Goal: Information Seeking & Learning: Find specific fact

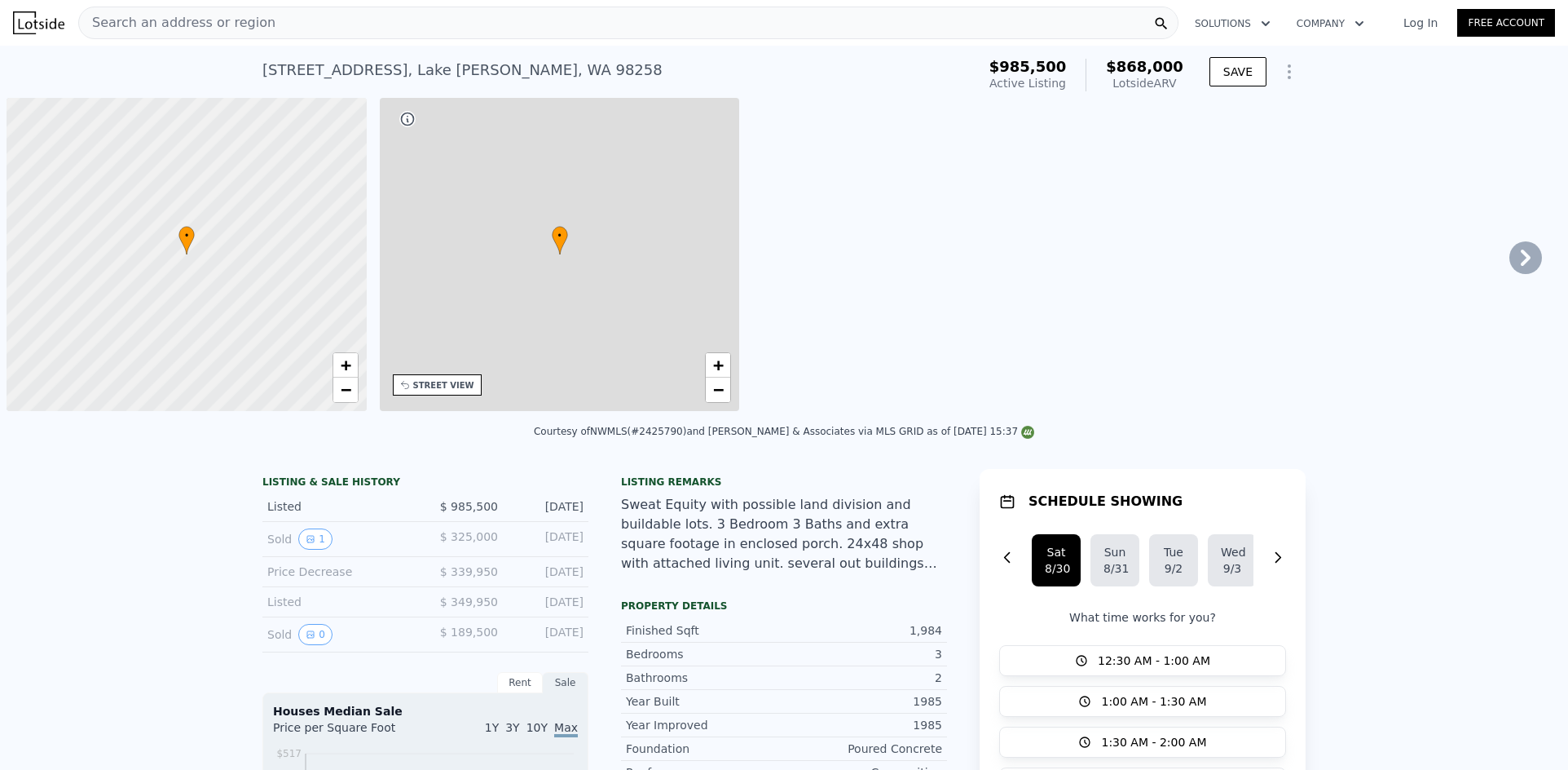
scroll to position [0, 7]
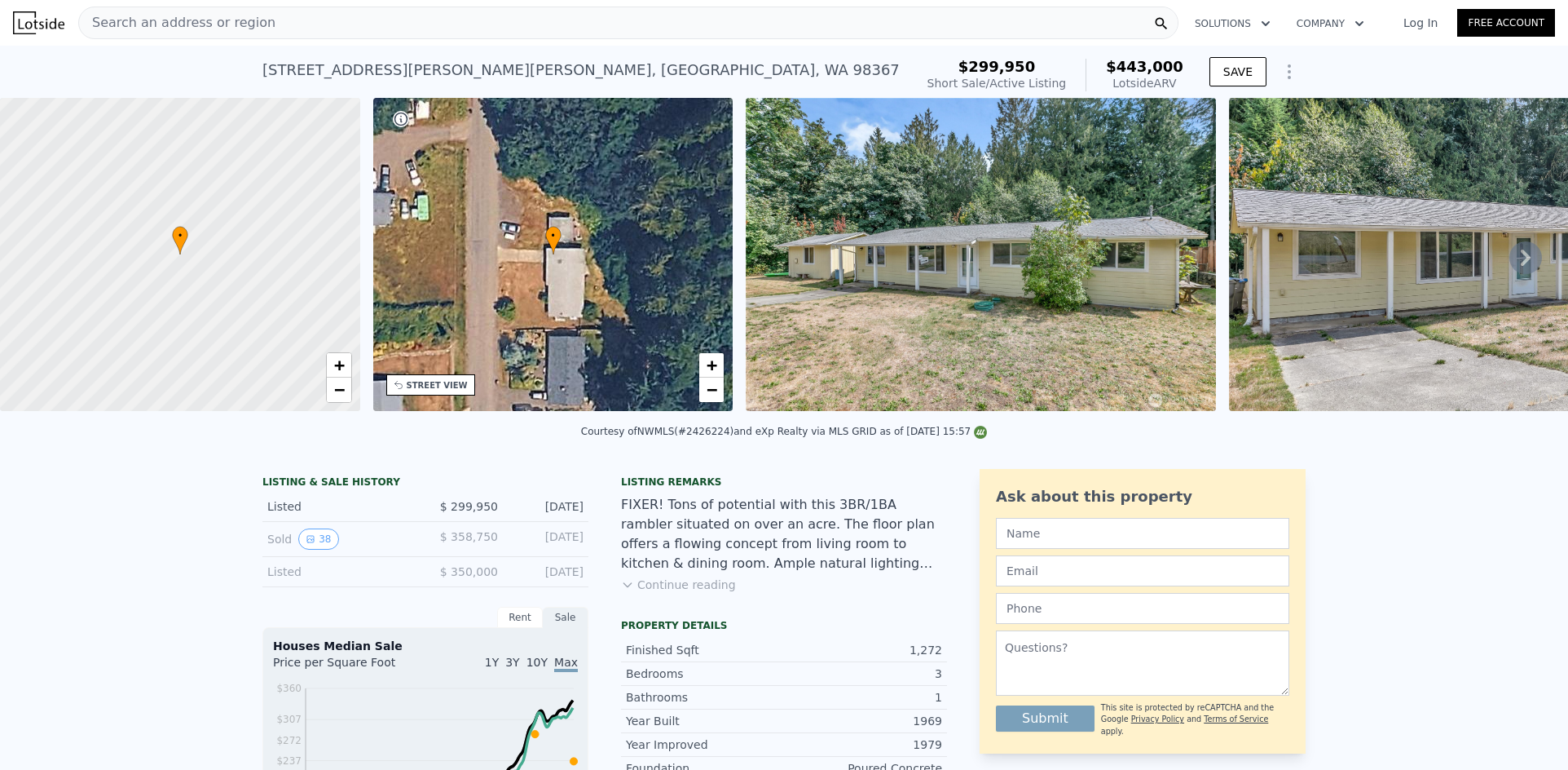
click at [448, 29] on div "Search an address or region" at bounding box center [628, 23] width 1100 height 32
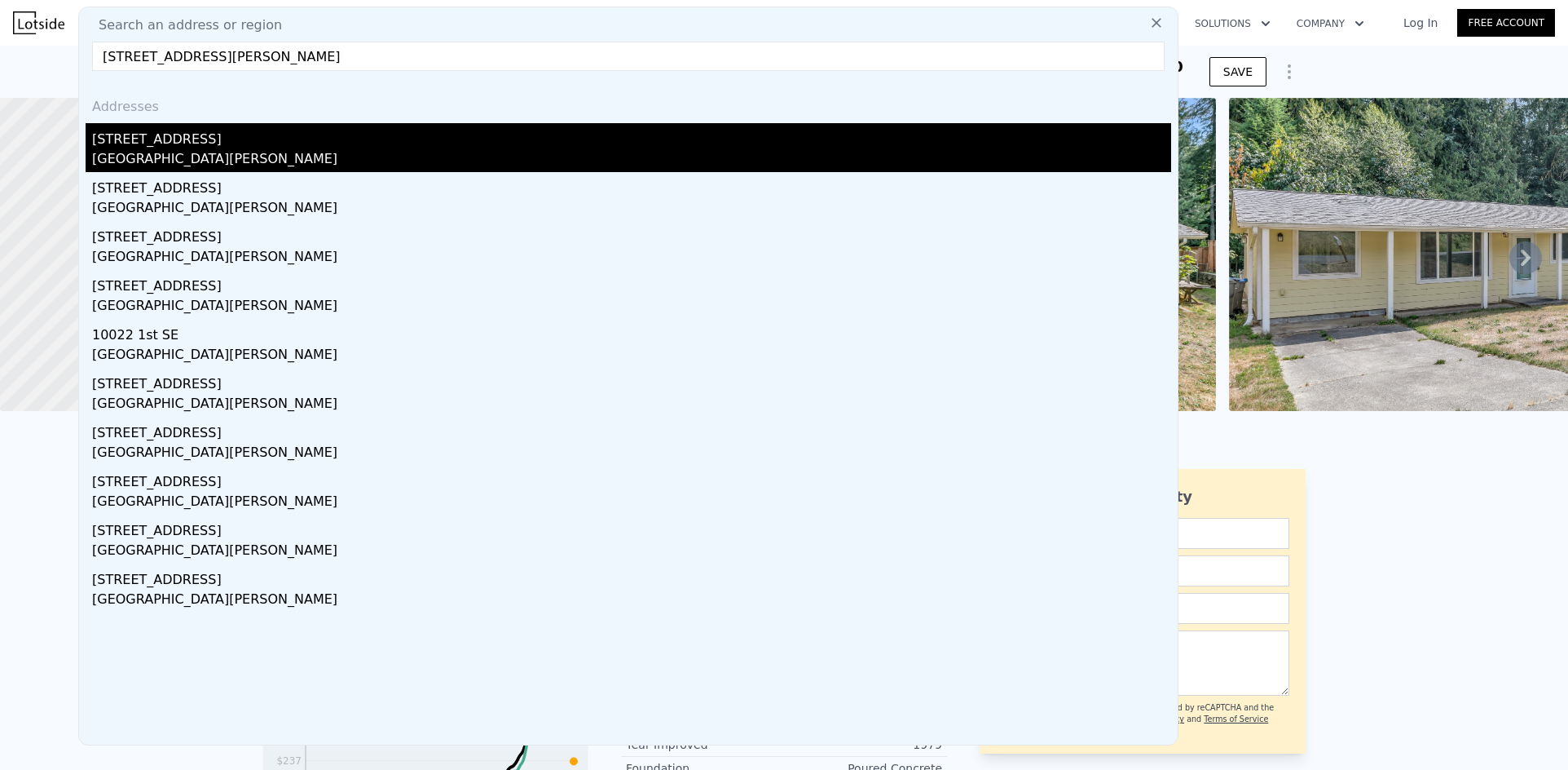
type input "8918 1st St SE, Lake Stevens, WA 98258"
click at [238, 151] on div "Lake Stevens, WA 98258" at bounding box center [631, 160] width 1079 height 23
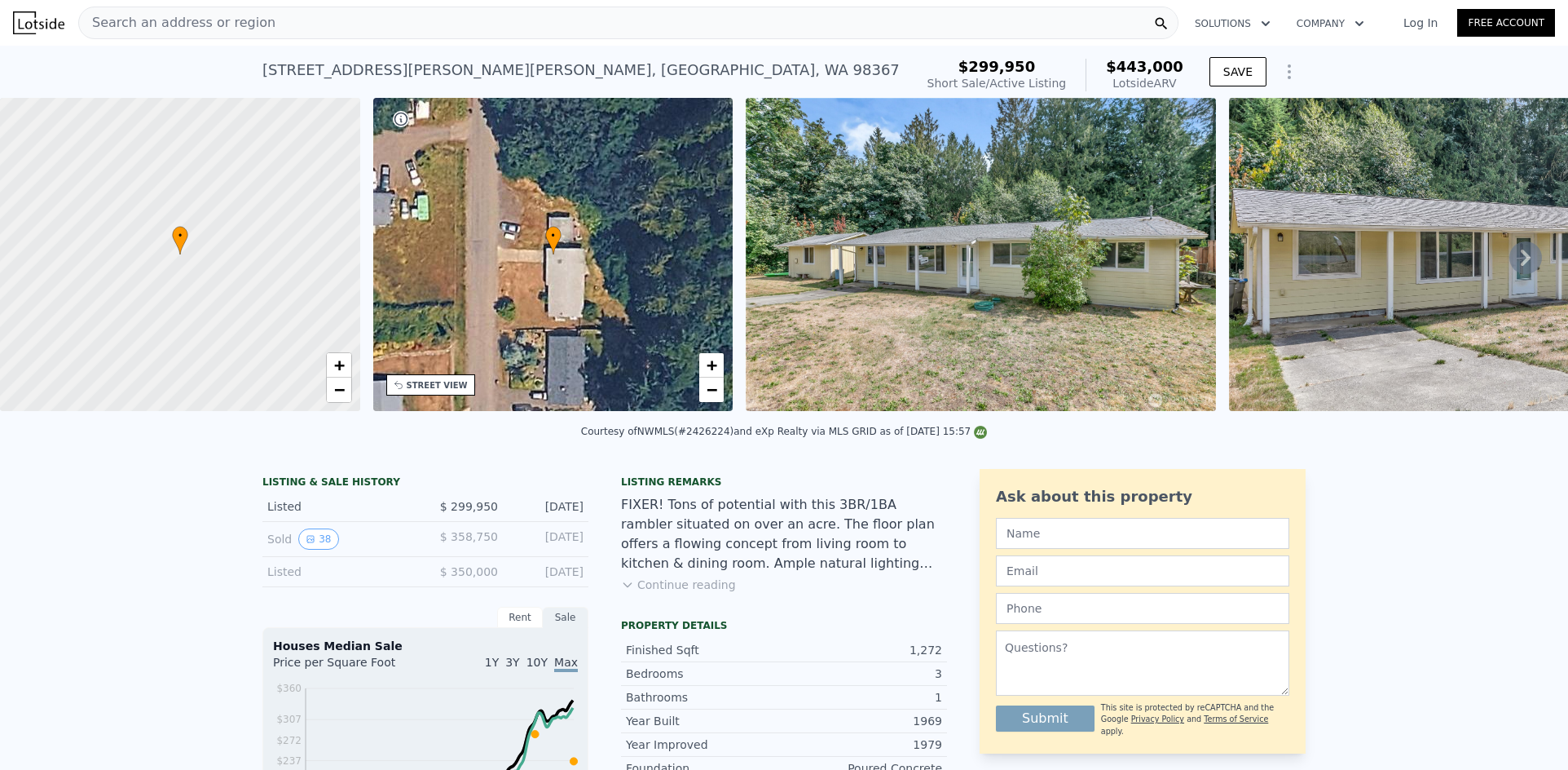
type input "2"
type input "960"
type input "1480"
type input "5663"
type input "10019"
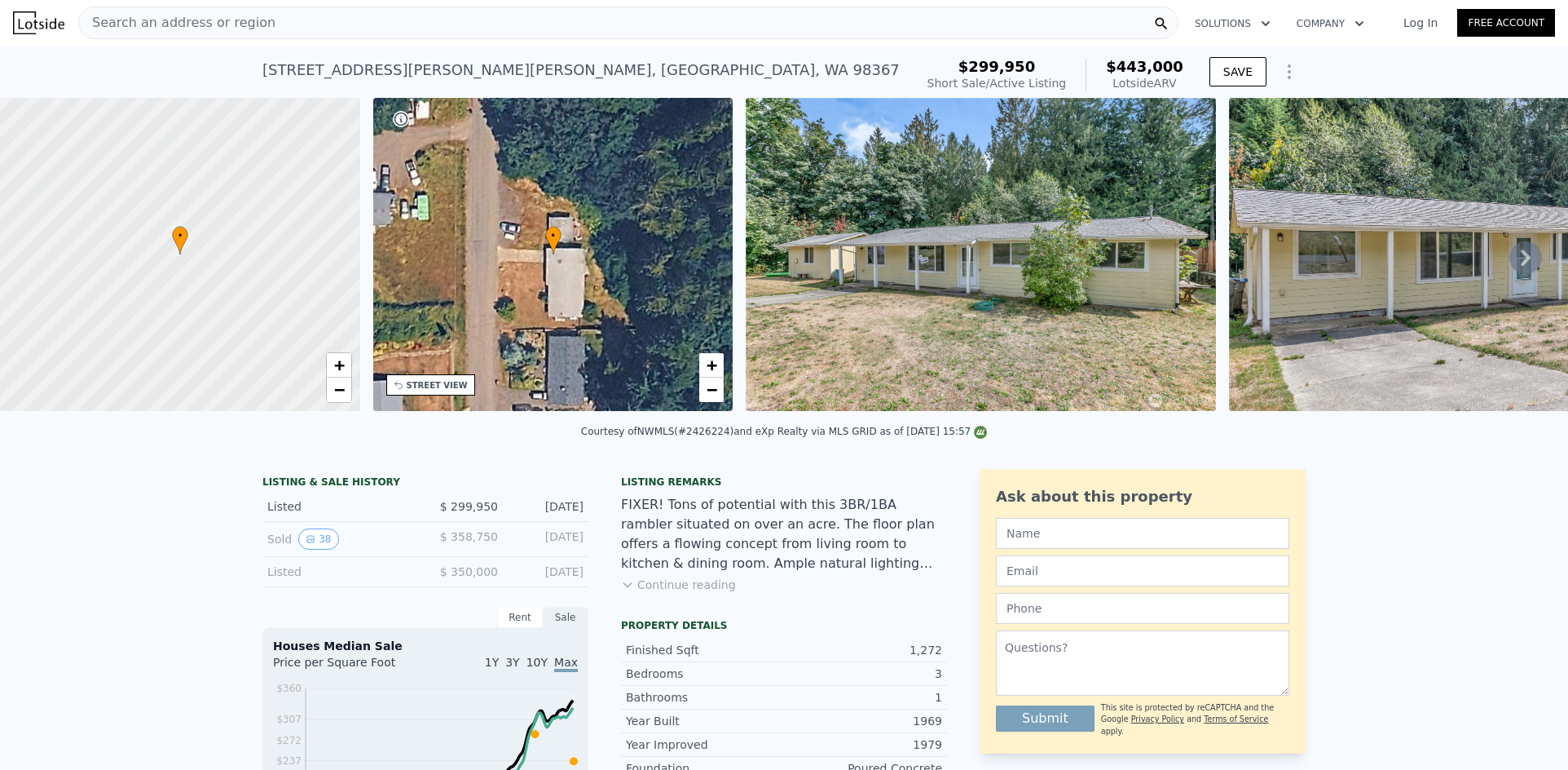
type input "$ 620,000"
type input "4"
type input "$ 25,439"
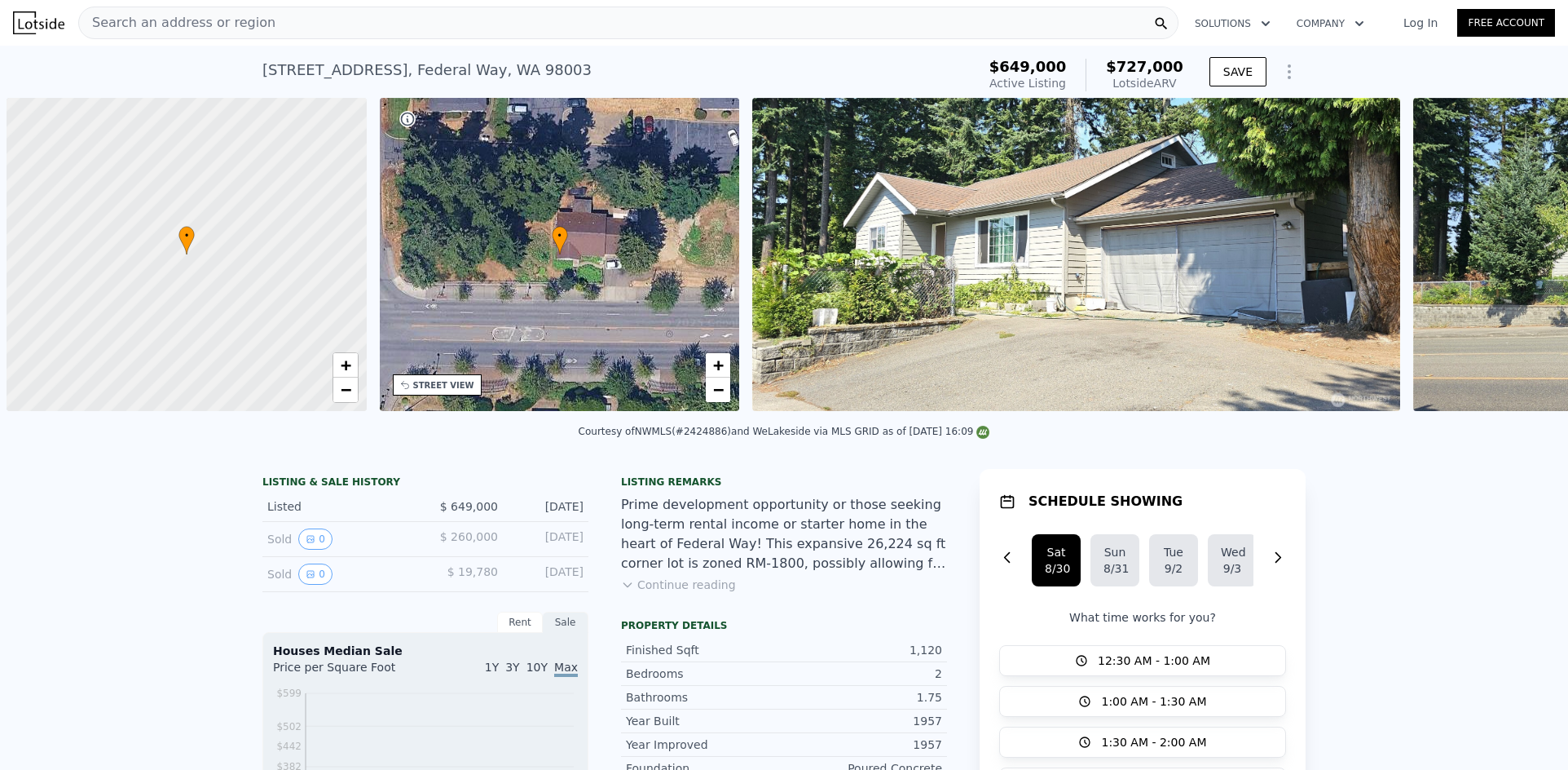
scroll to position [0, 7]
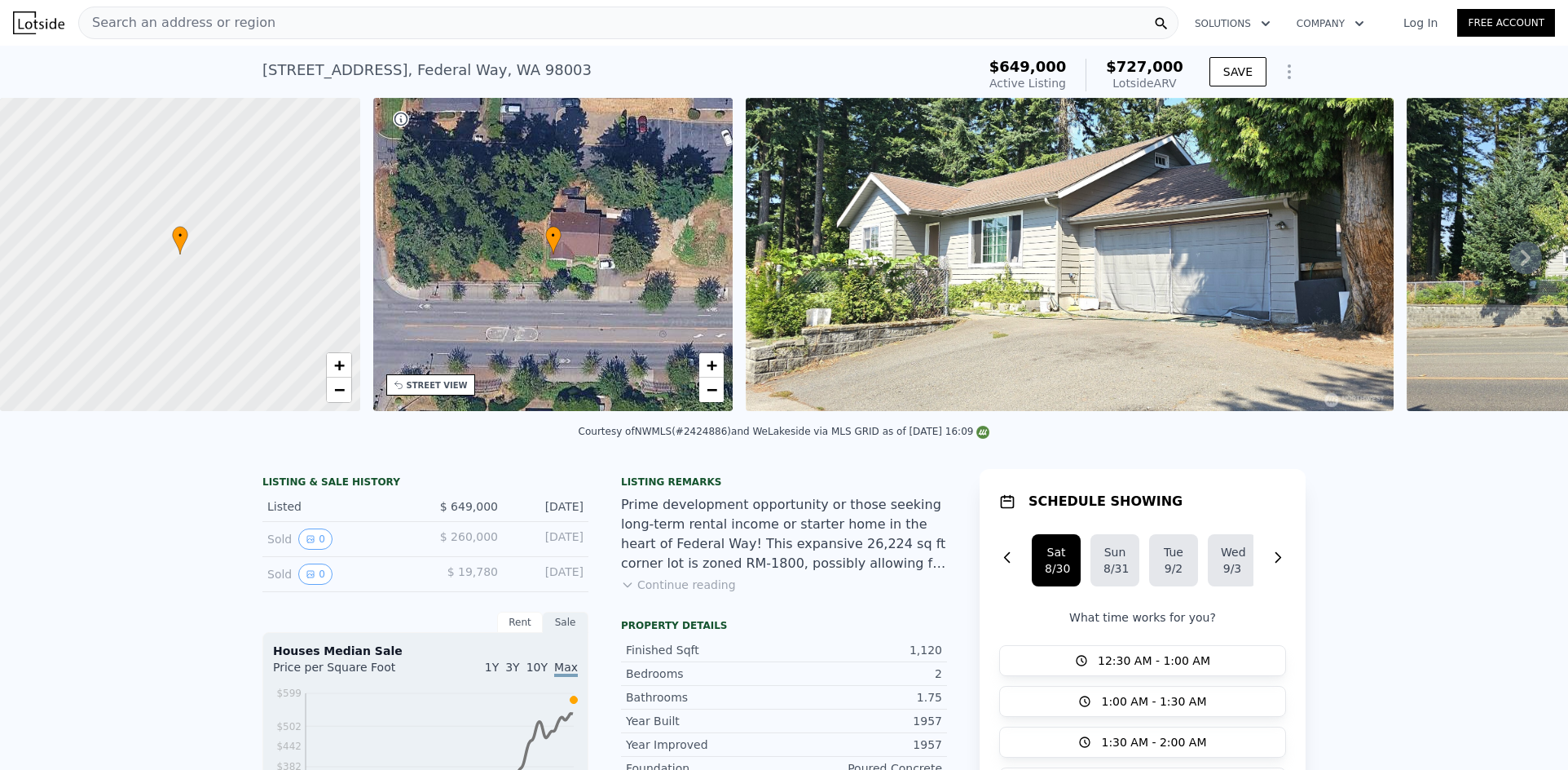
click at [349, 27] on div "Search an address or region" at bounding box center [628, 23] width 1100 height 32
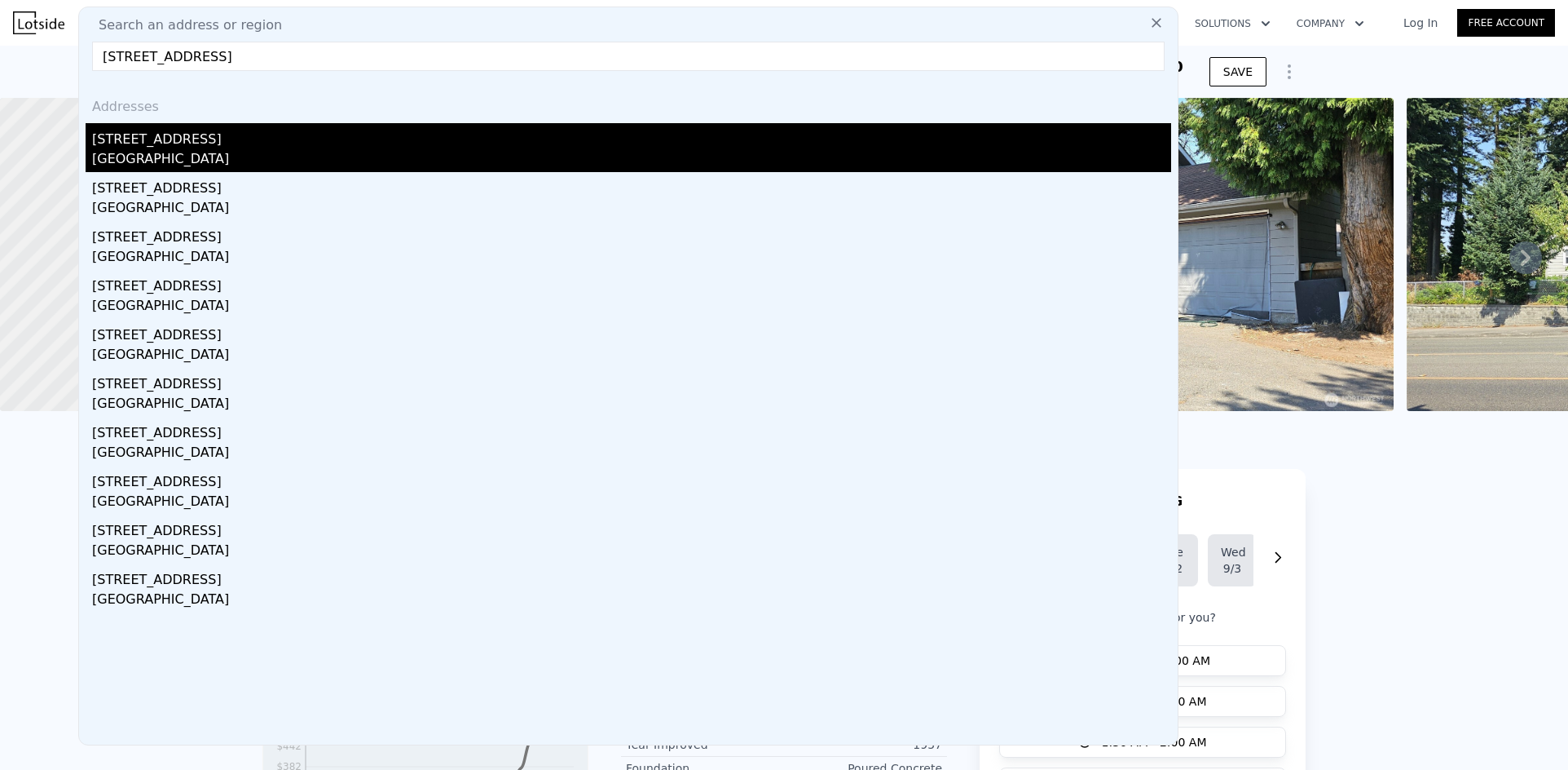
type input "105 NE 180th Street, Shoreline, WA 98155"
click at [141, 155] on div "Shoreline, WA 98155" at bounding box center [631, 160] width 1079 height 23
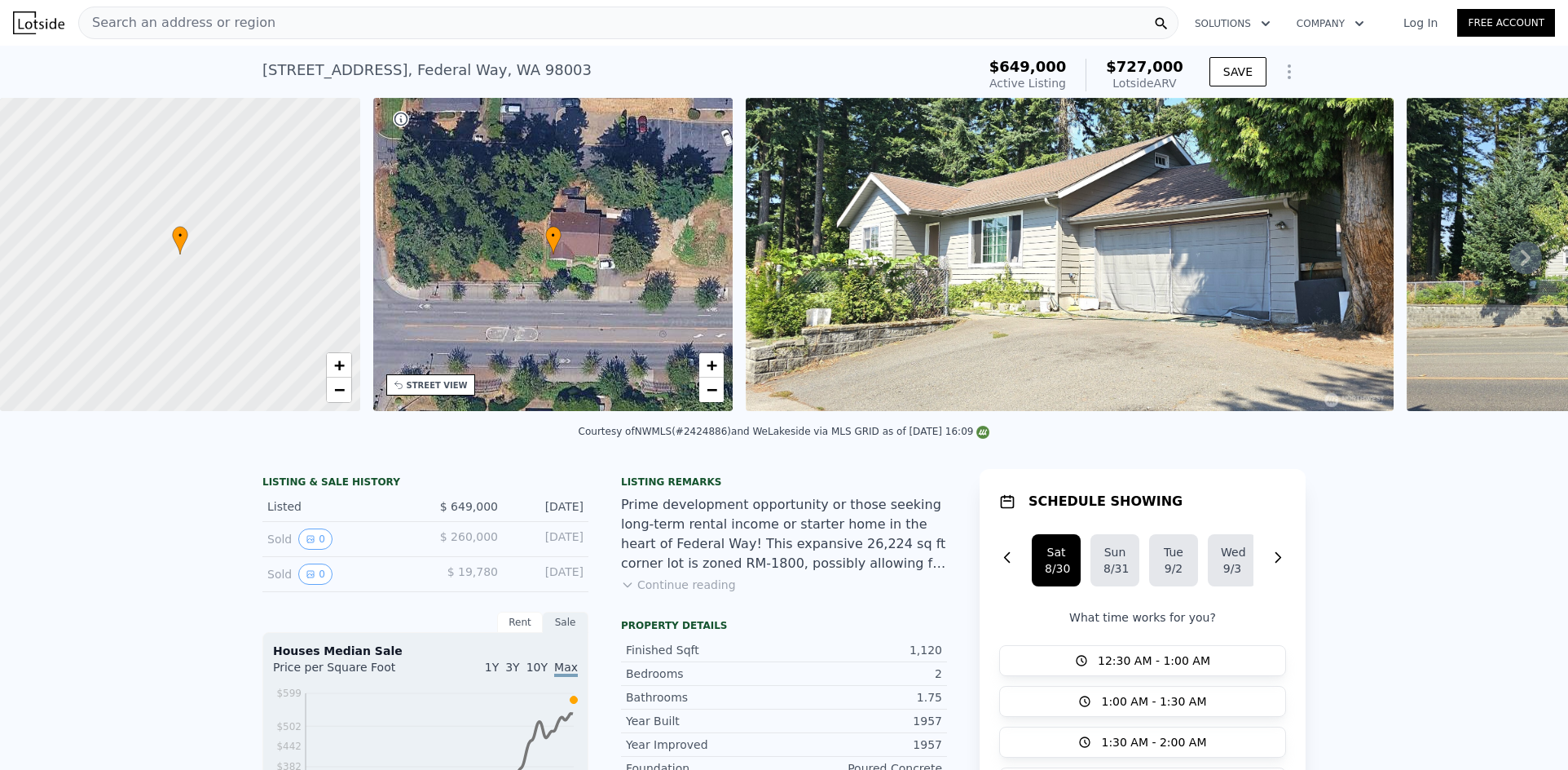
type input "4"
type input "740"
type input "1290"
type input "5462"
type input "9702"
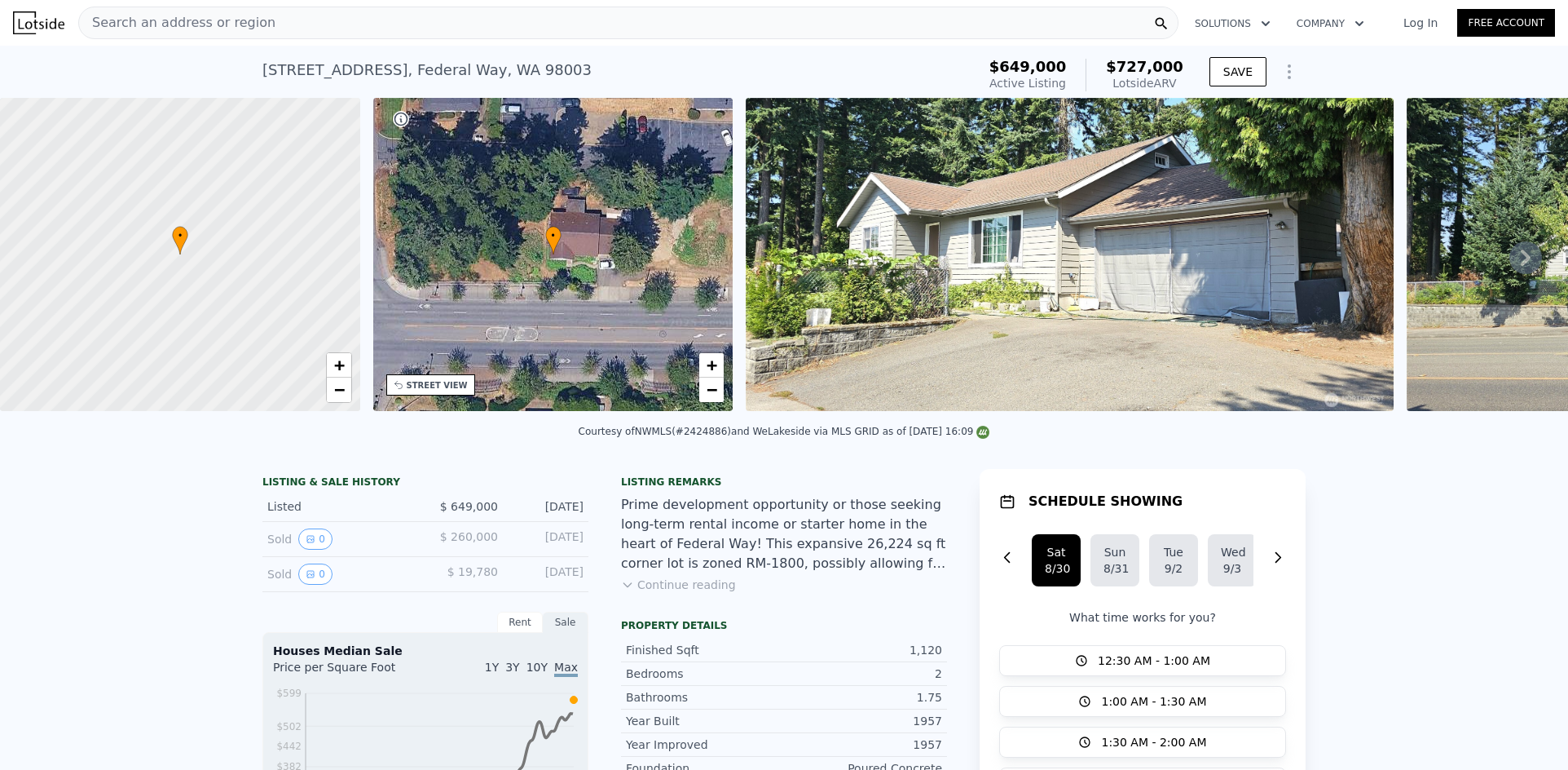
type input "$ 737,000"
type input "6"
type input "-$ 90,183"
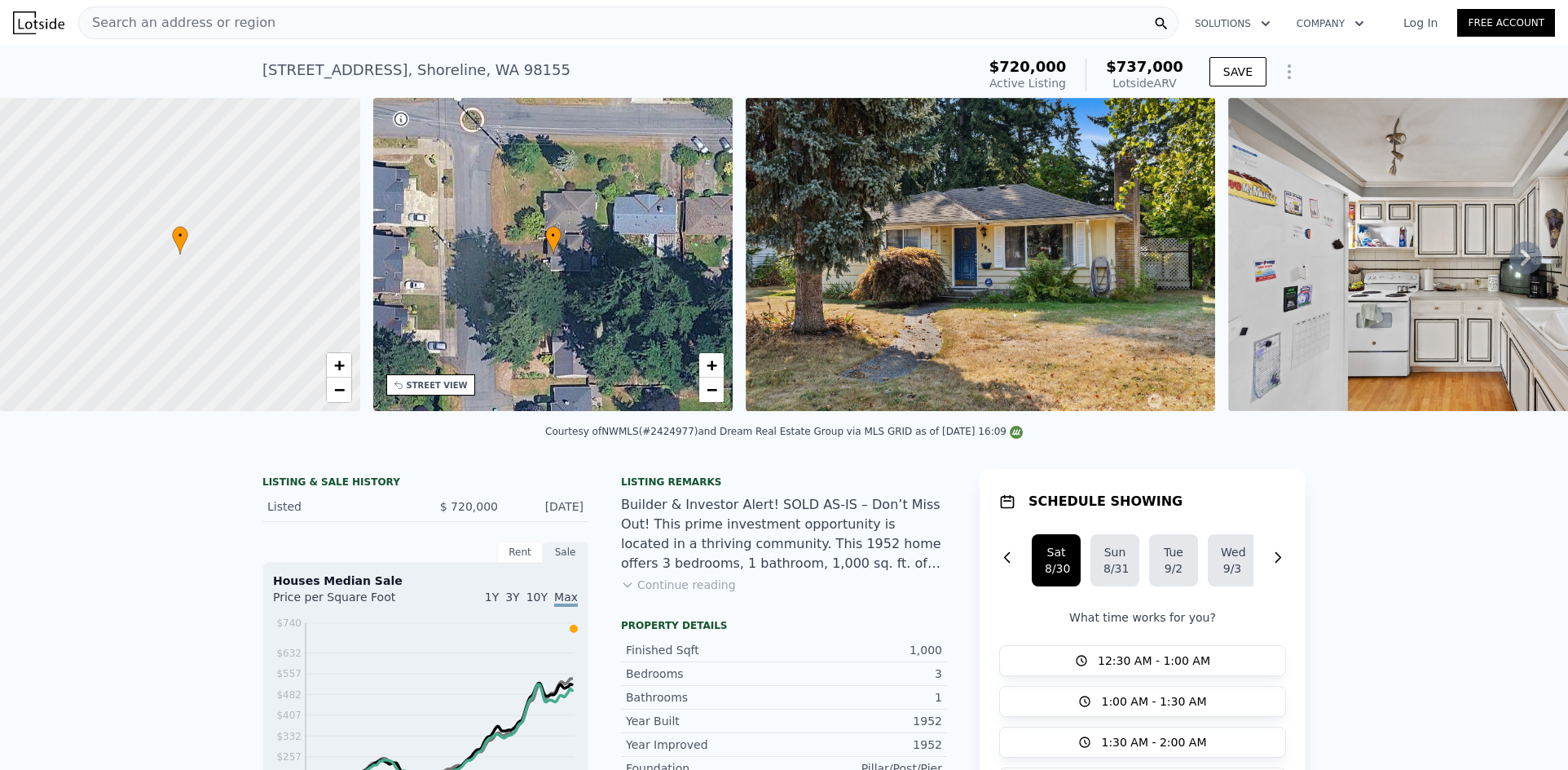
click at [454, 34] on div "Search an address or region" at bounding box center [628, 23] width 1100 height 32
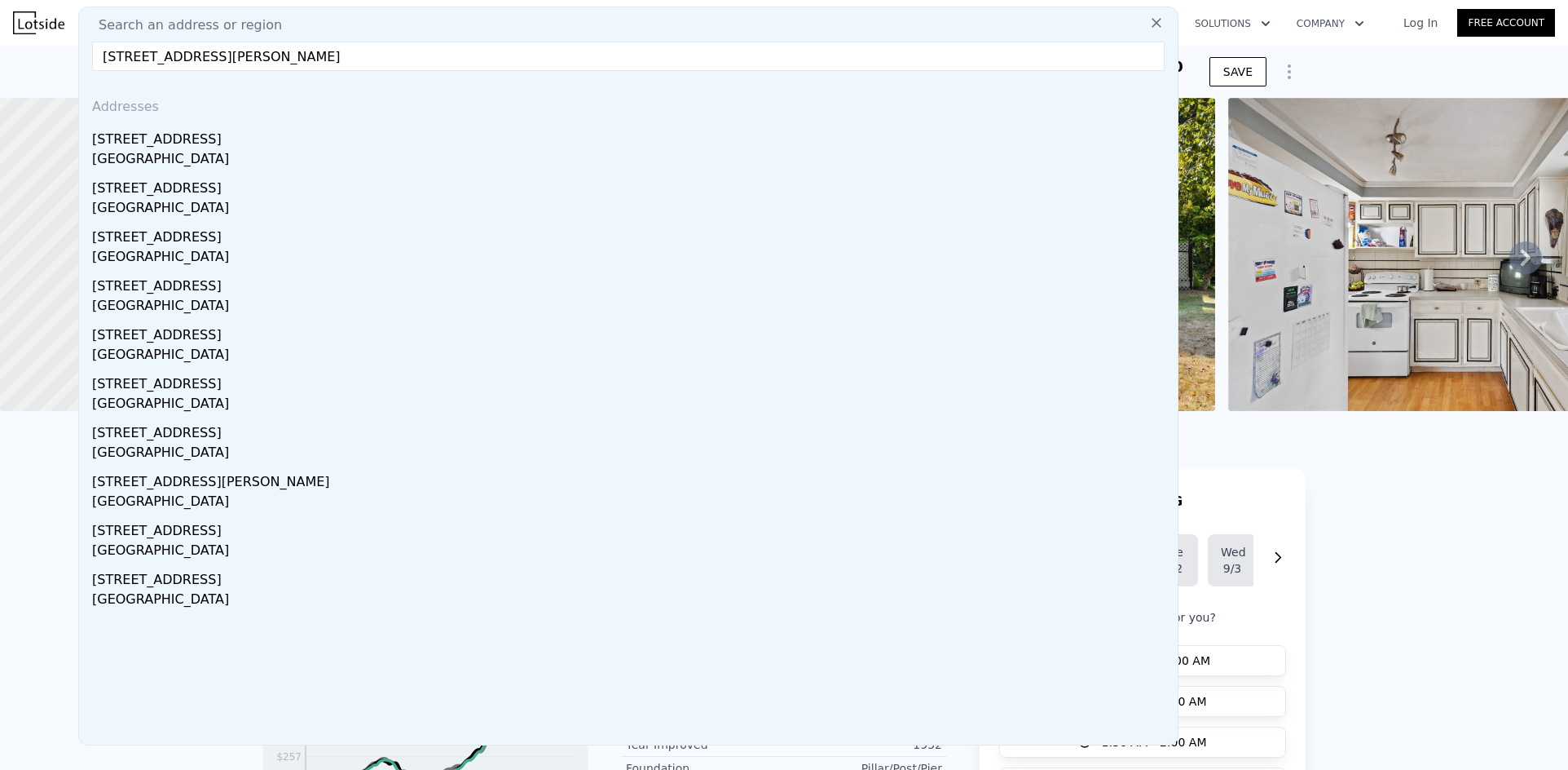
type input "14525 Ash Wy, Lynnwood, WA 98087"
click at [323, 137] on div "[STREET_ADDRESS]" at bounding box center [631, 136] width 1079 height 26
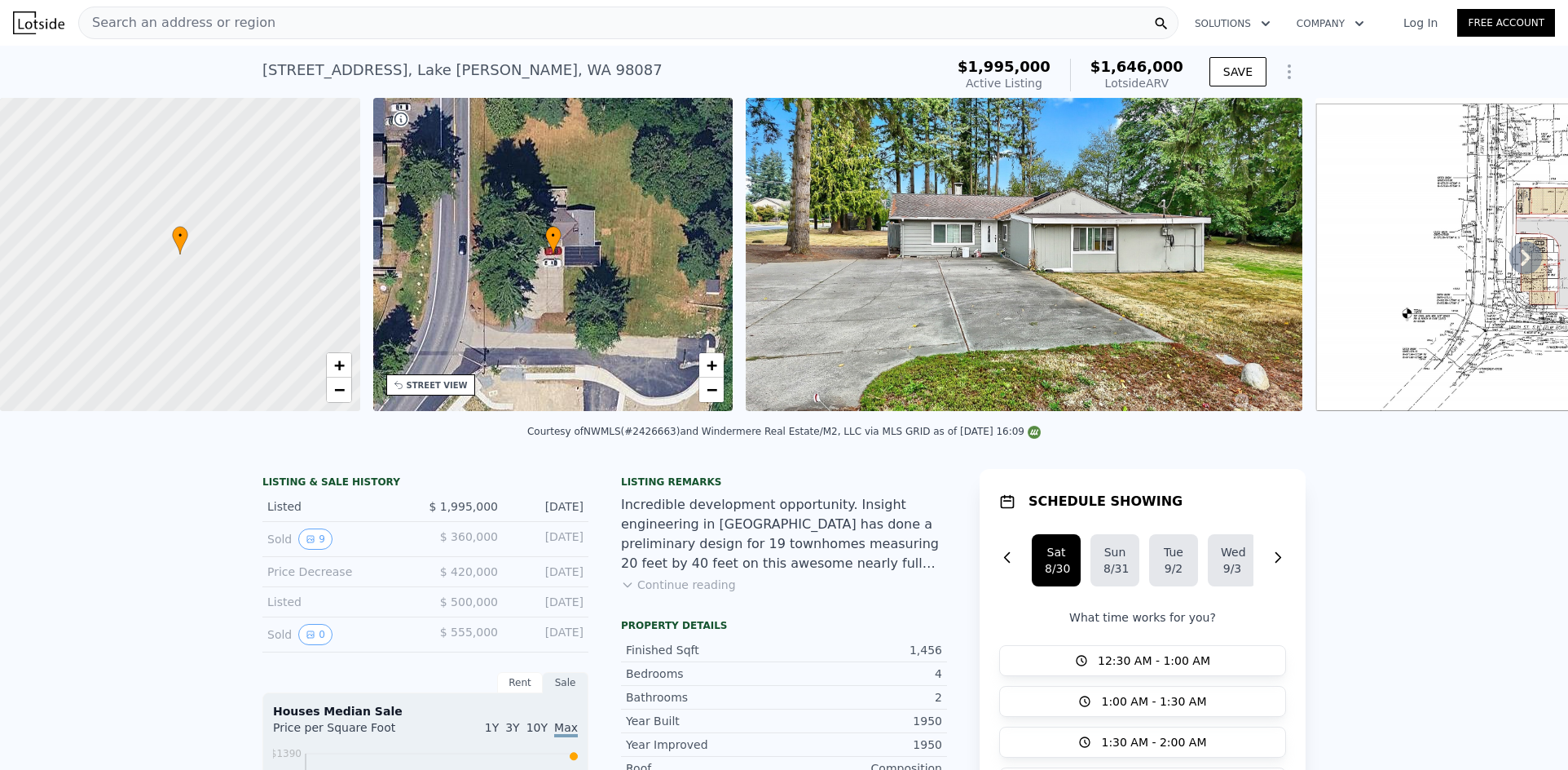
click at [582, 26] on div "Search an address or region" at bounding box center [628, 23] width 1100 height 32
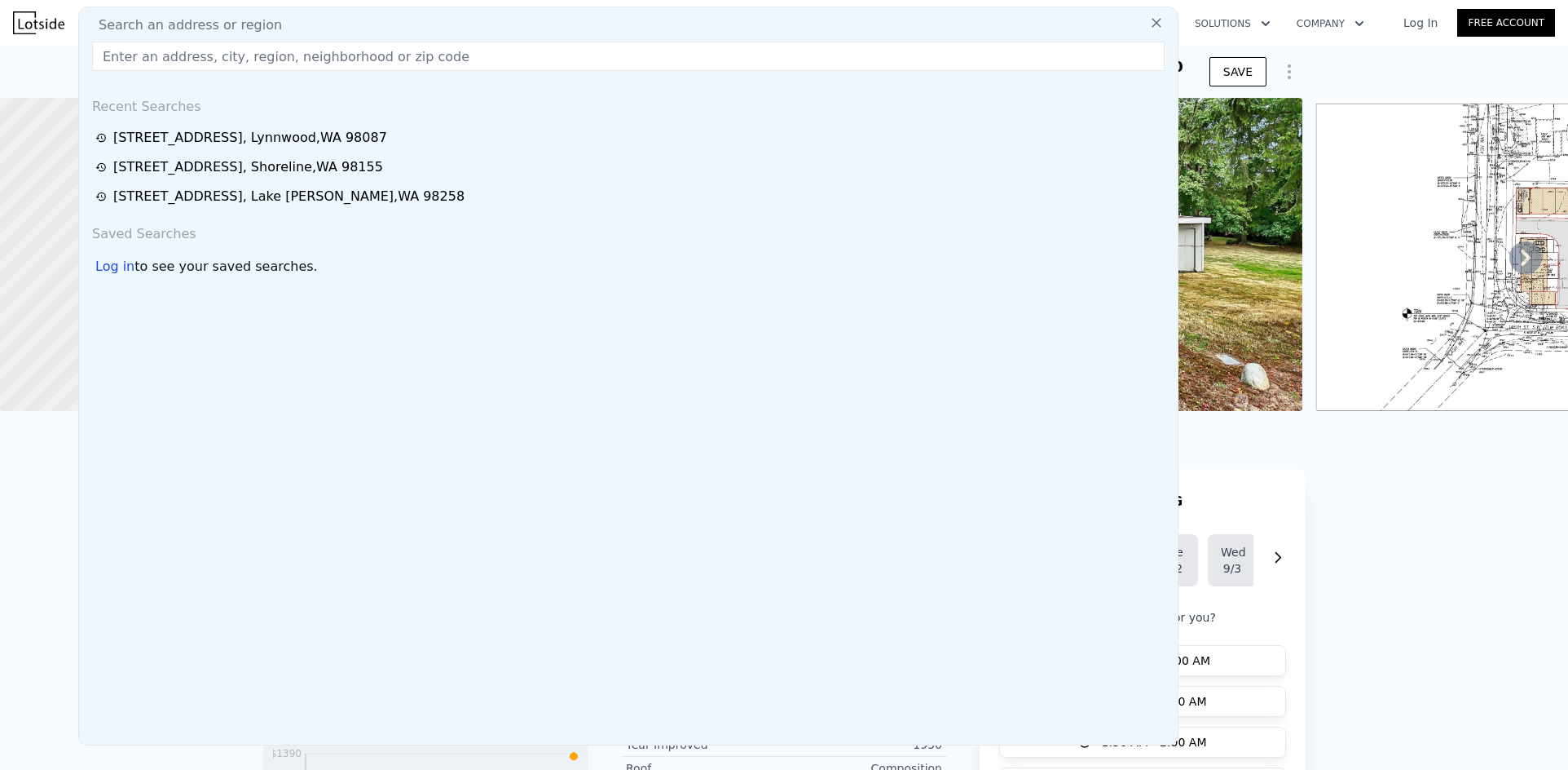
click at [523, 56] on input "text" at bounding box center [628, 56] width 1072 height 30
paste input "4732 45th Ave S, Seattle, WA 98118"
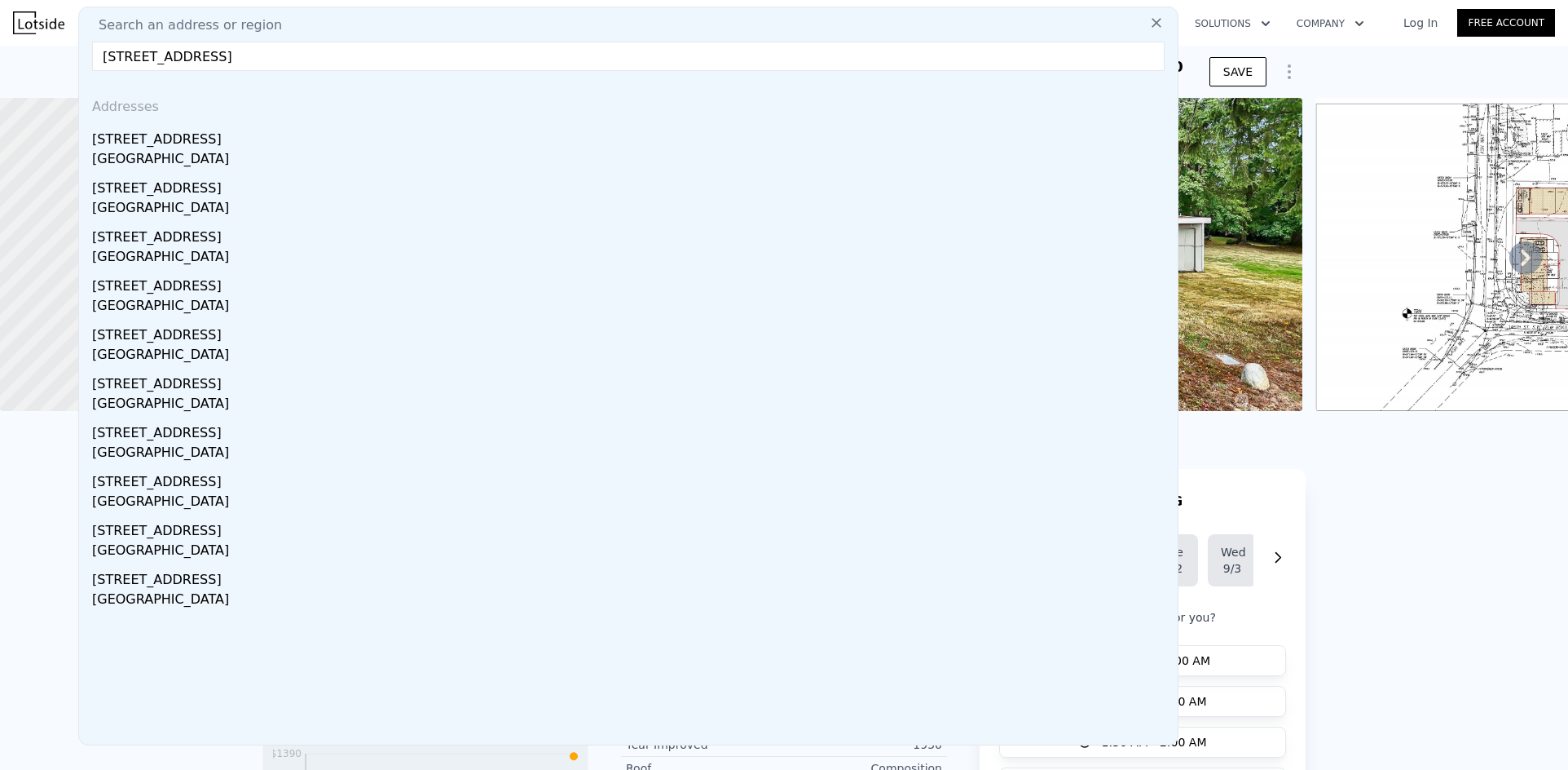
type input "4732 45th Ave S, Seattle, WA 98118"
click at [199, 157] on div "Seattle, WA 98118" at bounding box center [631, 160] width 1079 height 23
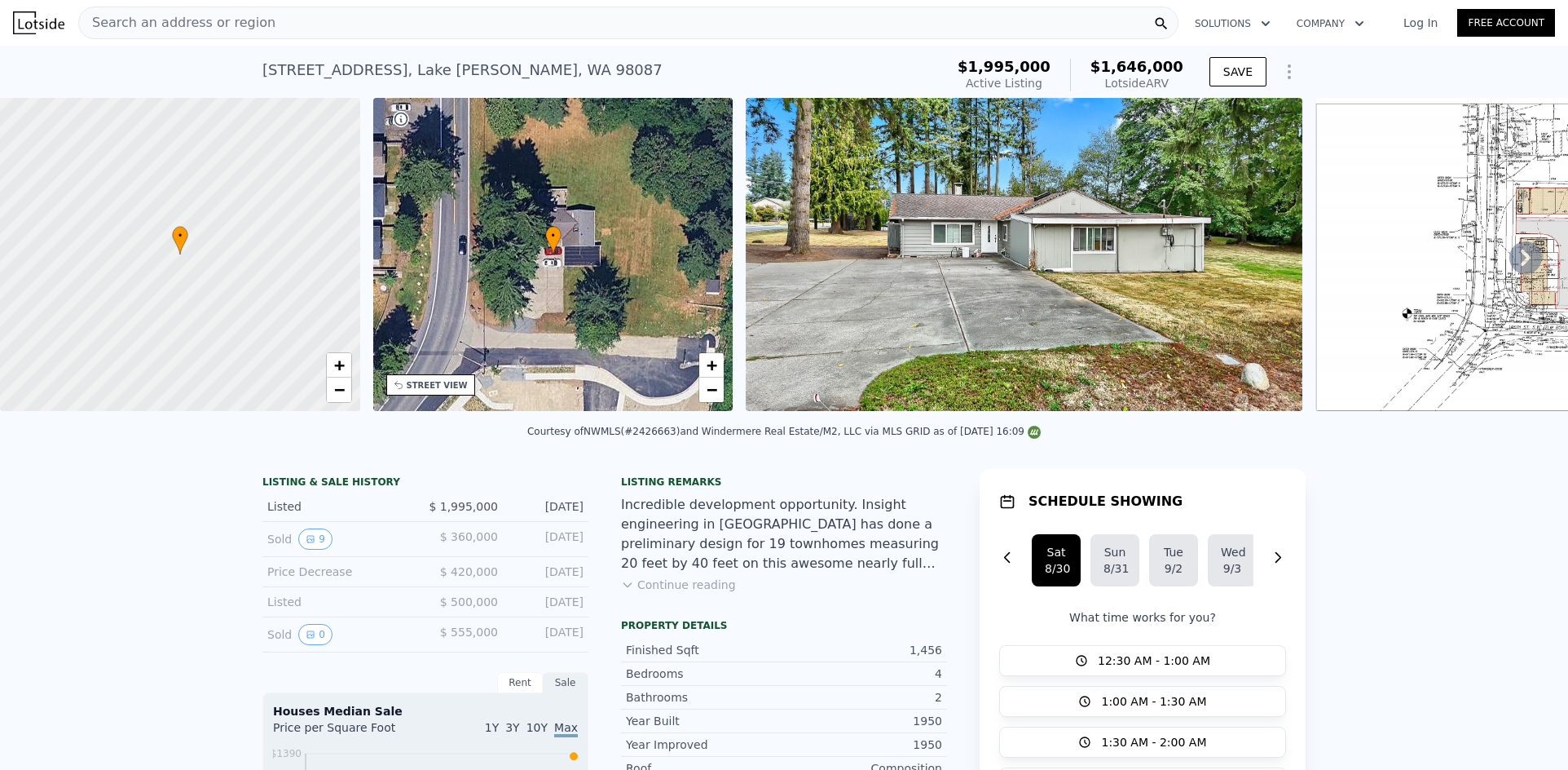
type input "2"
type input "770"
type input "1410"
type input "4120"
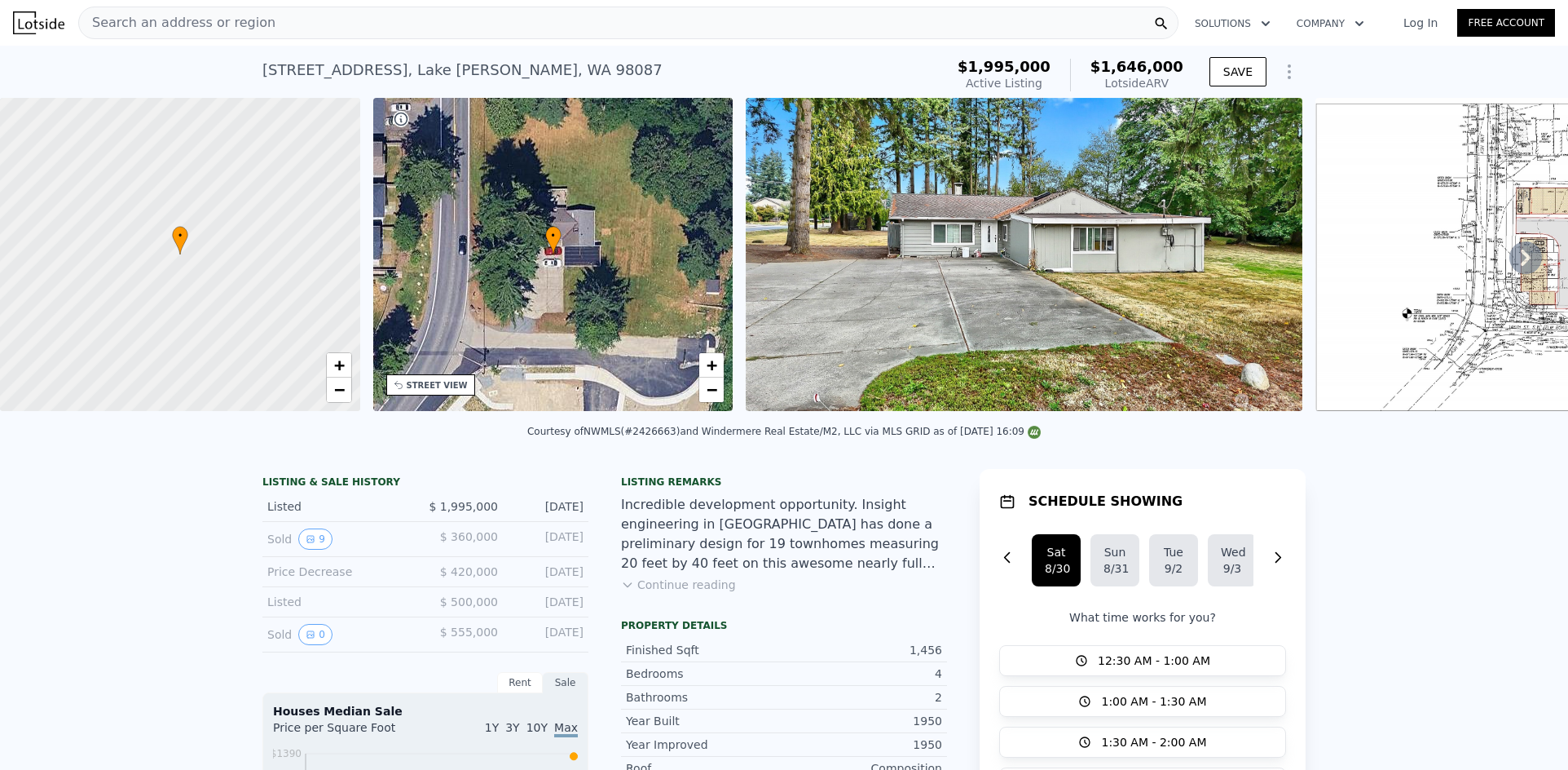
type input "7200"
type input "$ 792,000"
type input "6"
type input "-$ 15,515"
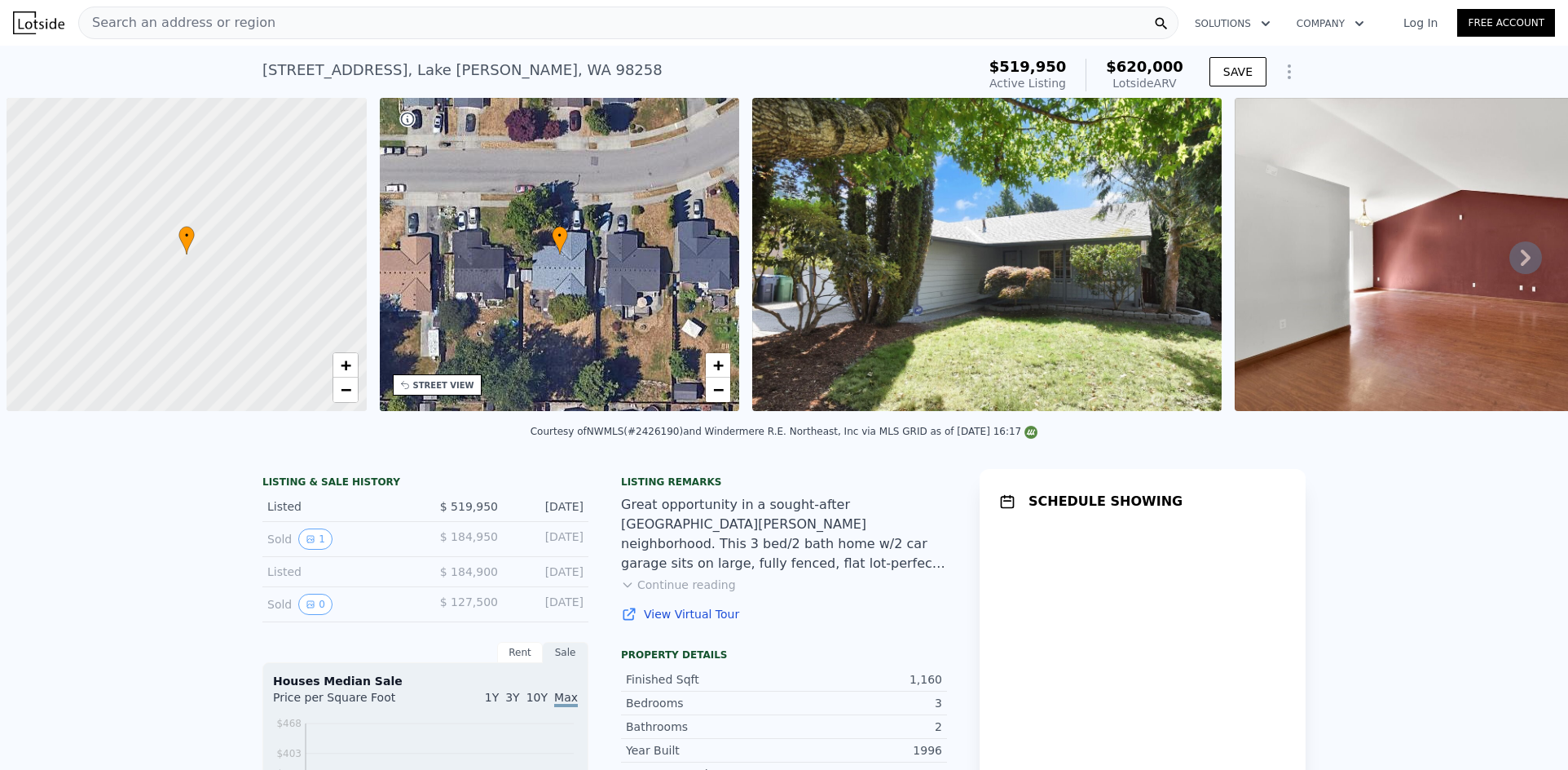
scroll to position [0, 7]
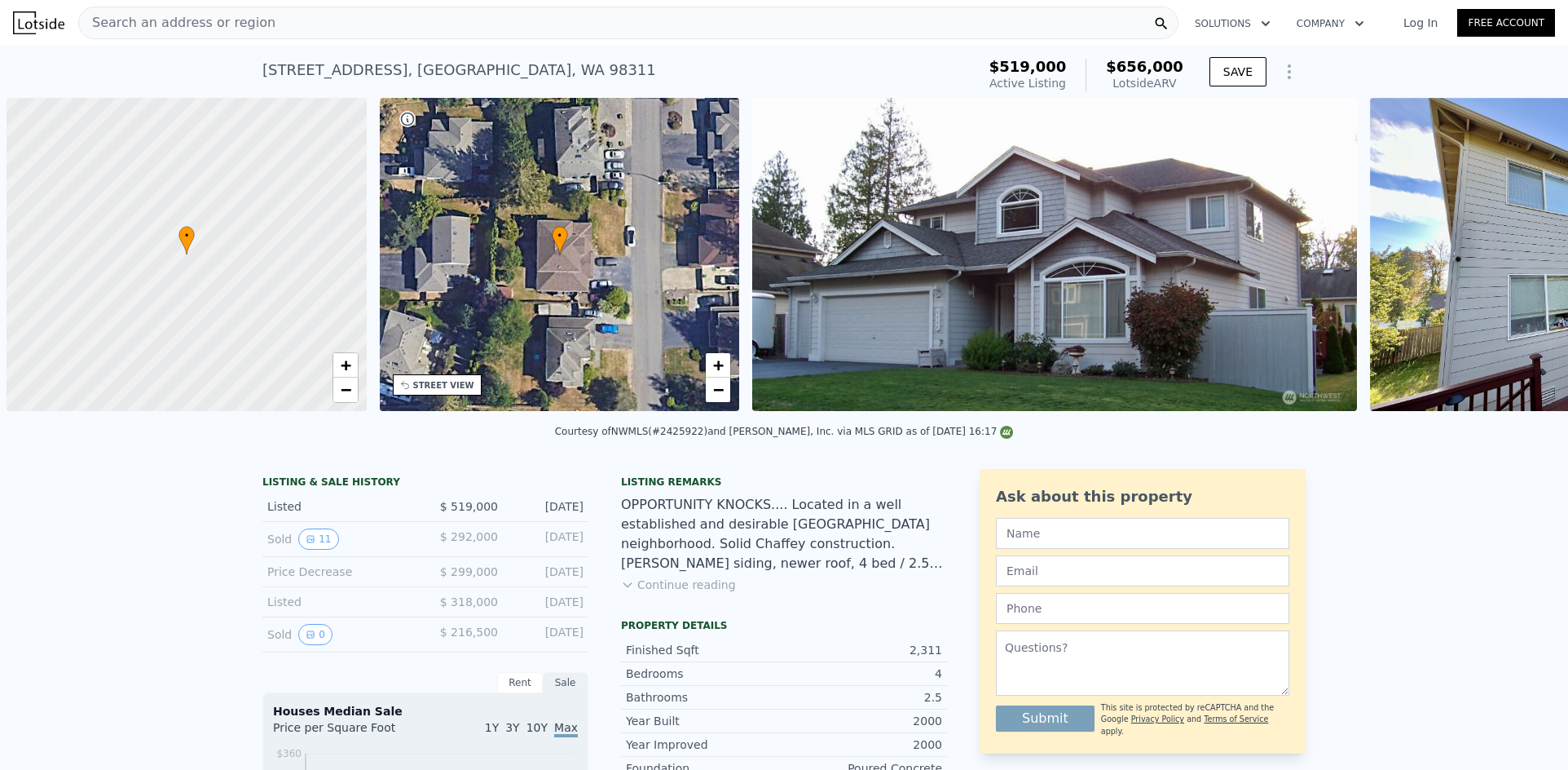
scroll to position [0, 7]
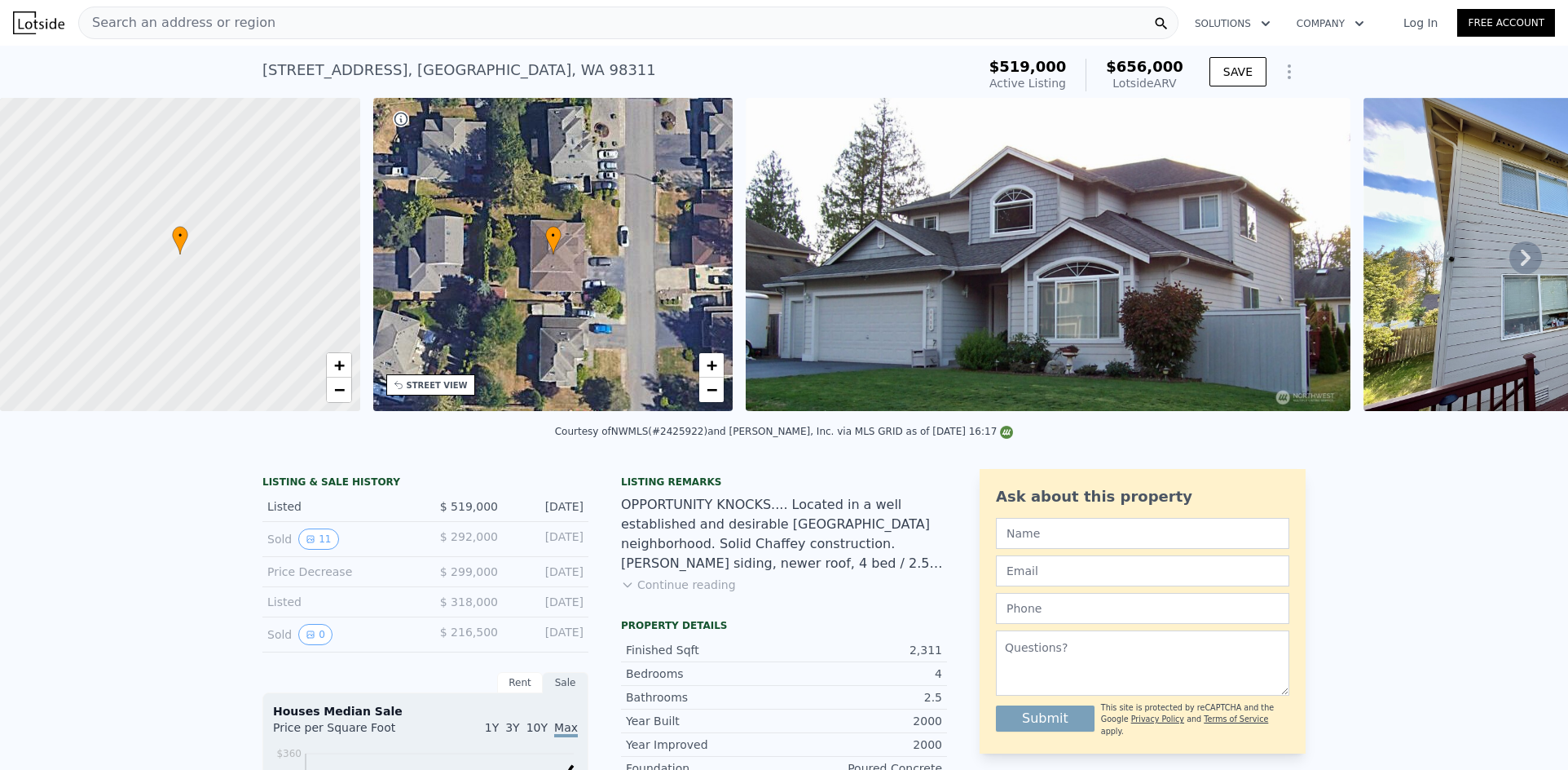
click at [1509, 261] on icon at bounding box center [1525, 258] width 32 height 32
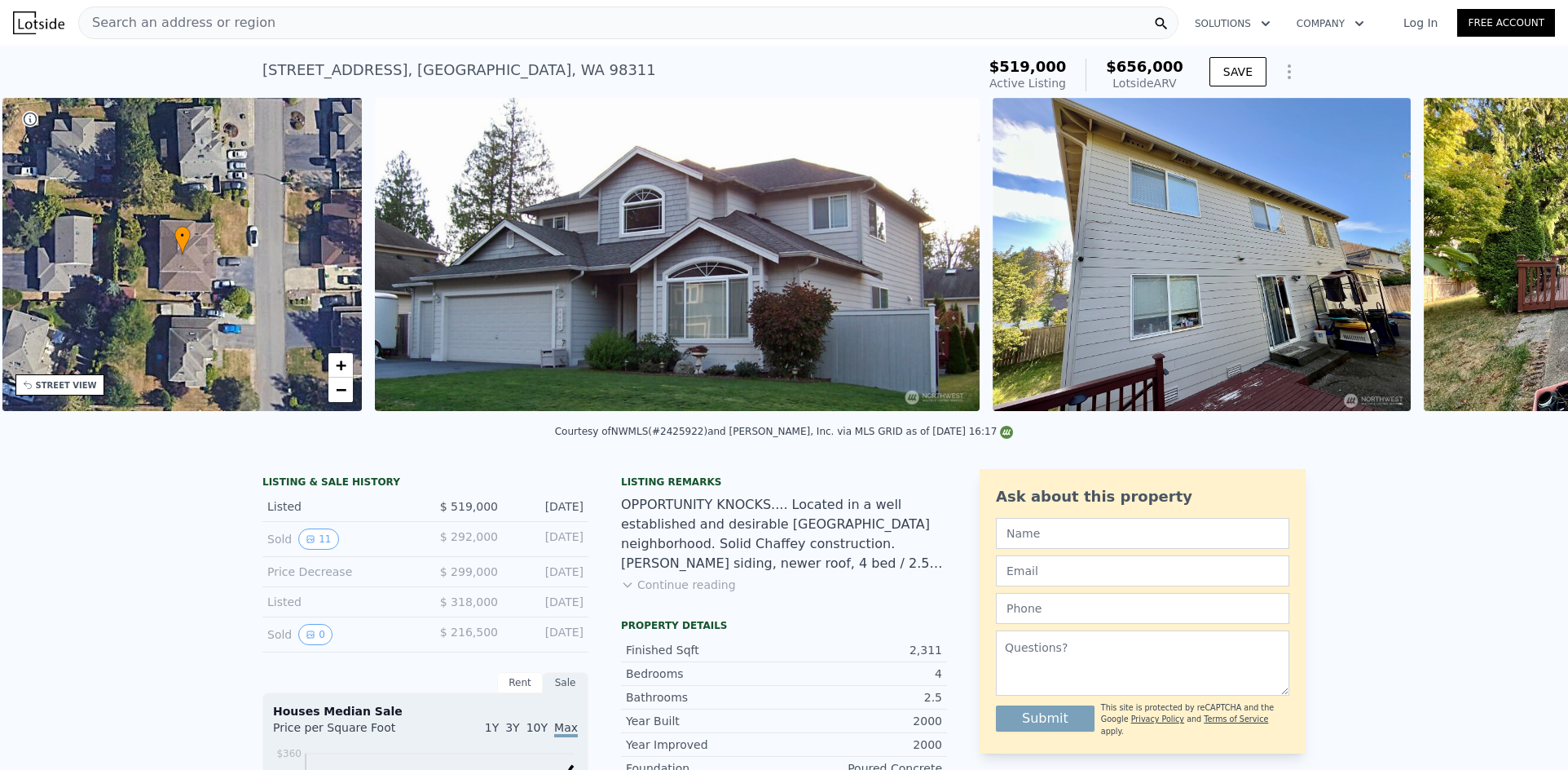
scroll to position [0, 380]
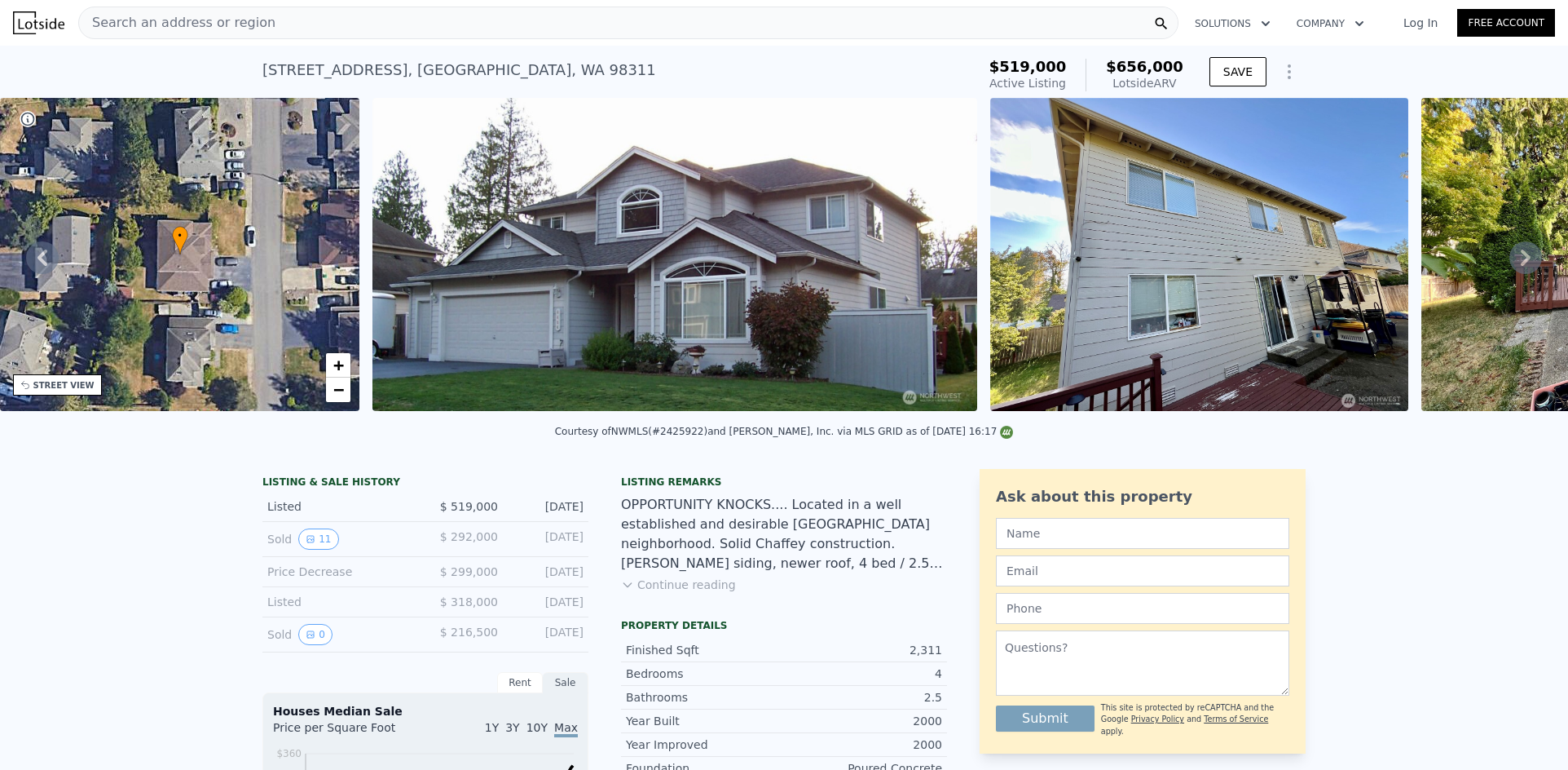
click at [1509, 263] on icon at bounding box center [1525, 258] width 32 height 32
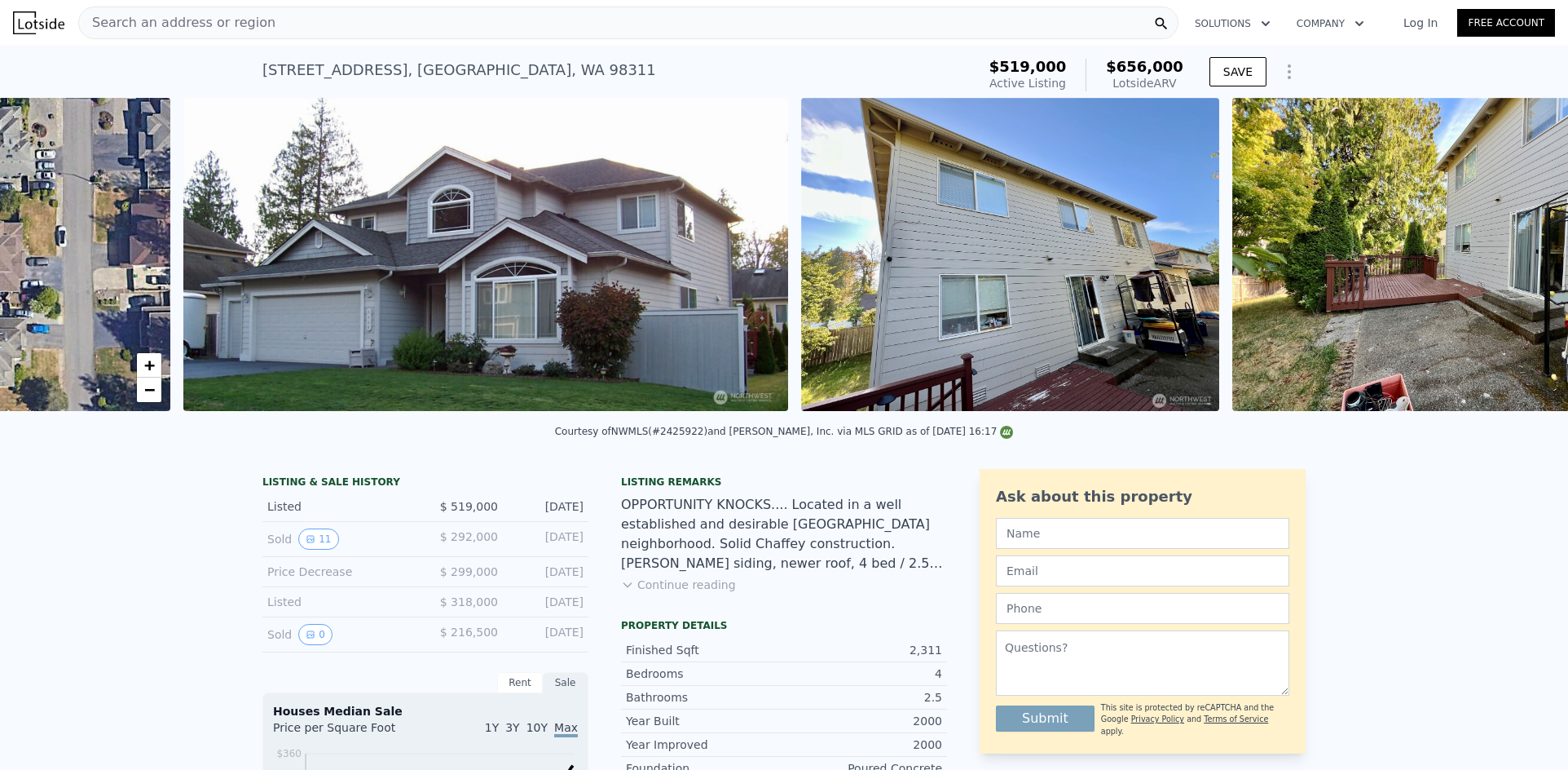
scroll to position [0, 746]
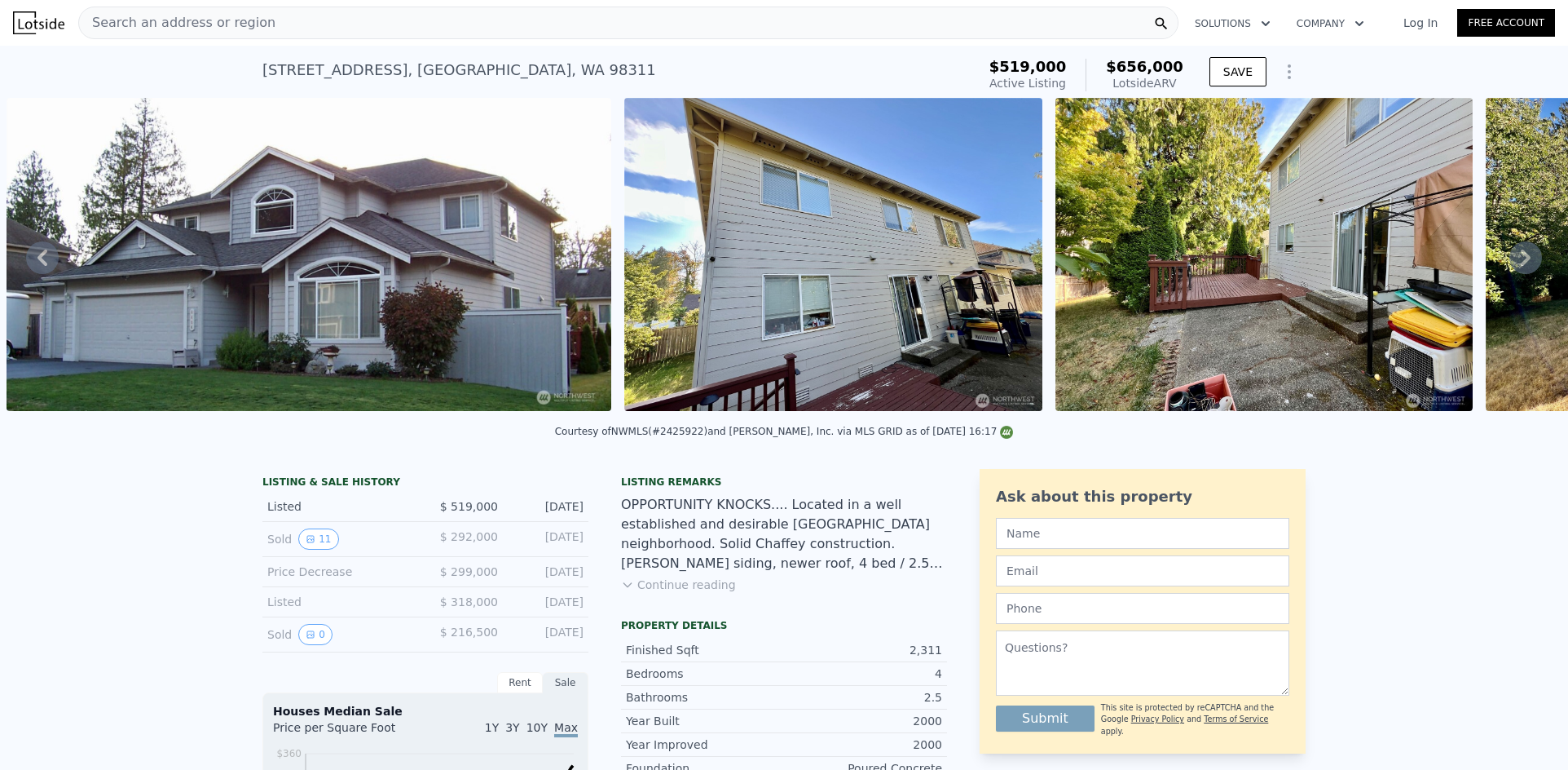
click at [1520, 265] on icon at bounding box center [1525, 257] width 10 height 16
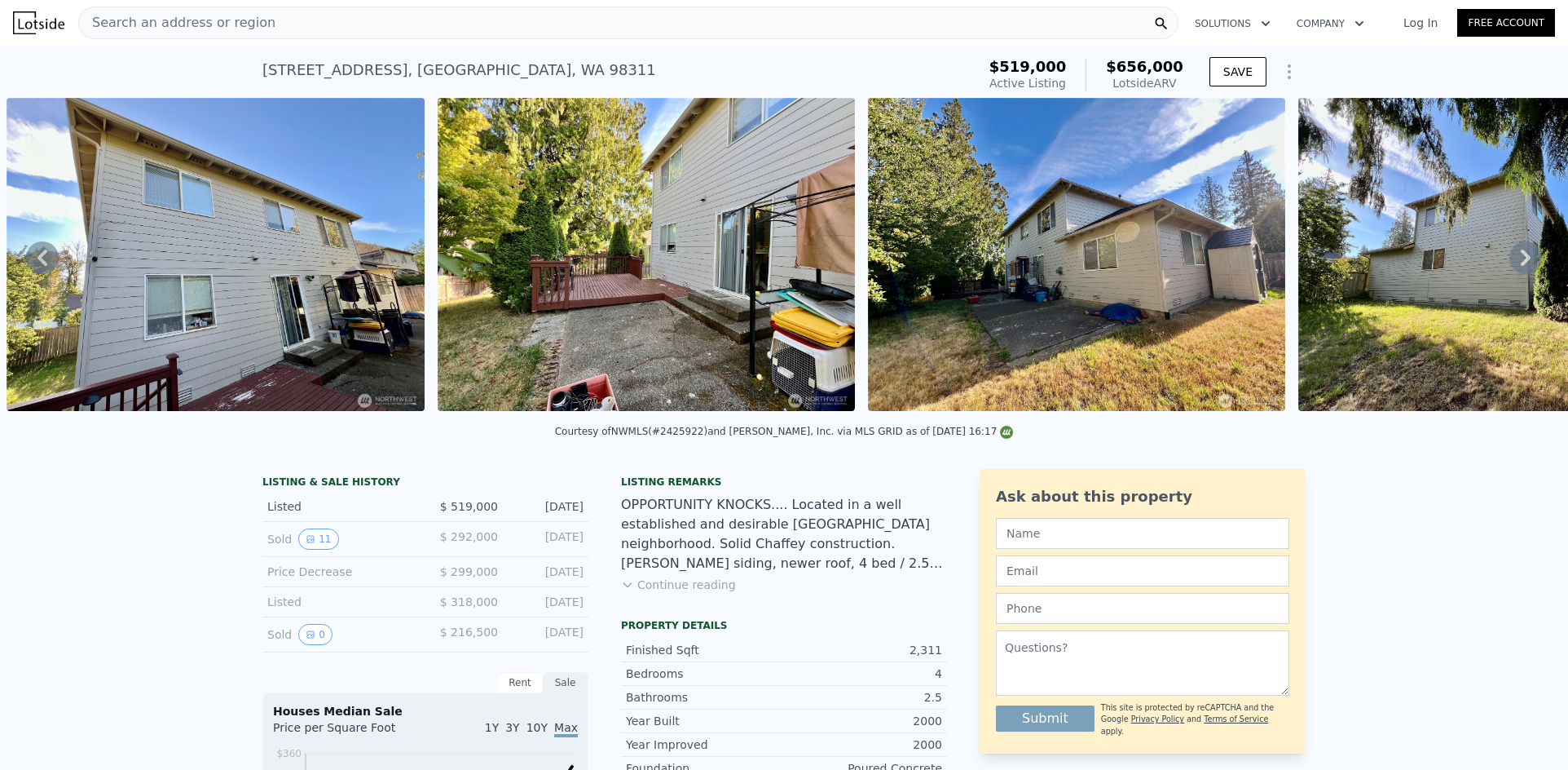
click at [1520, 265] on icon at bounding box center [1525, 257] width 10 height 16
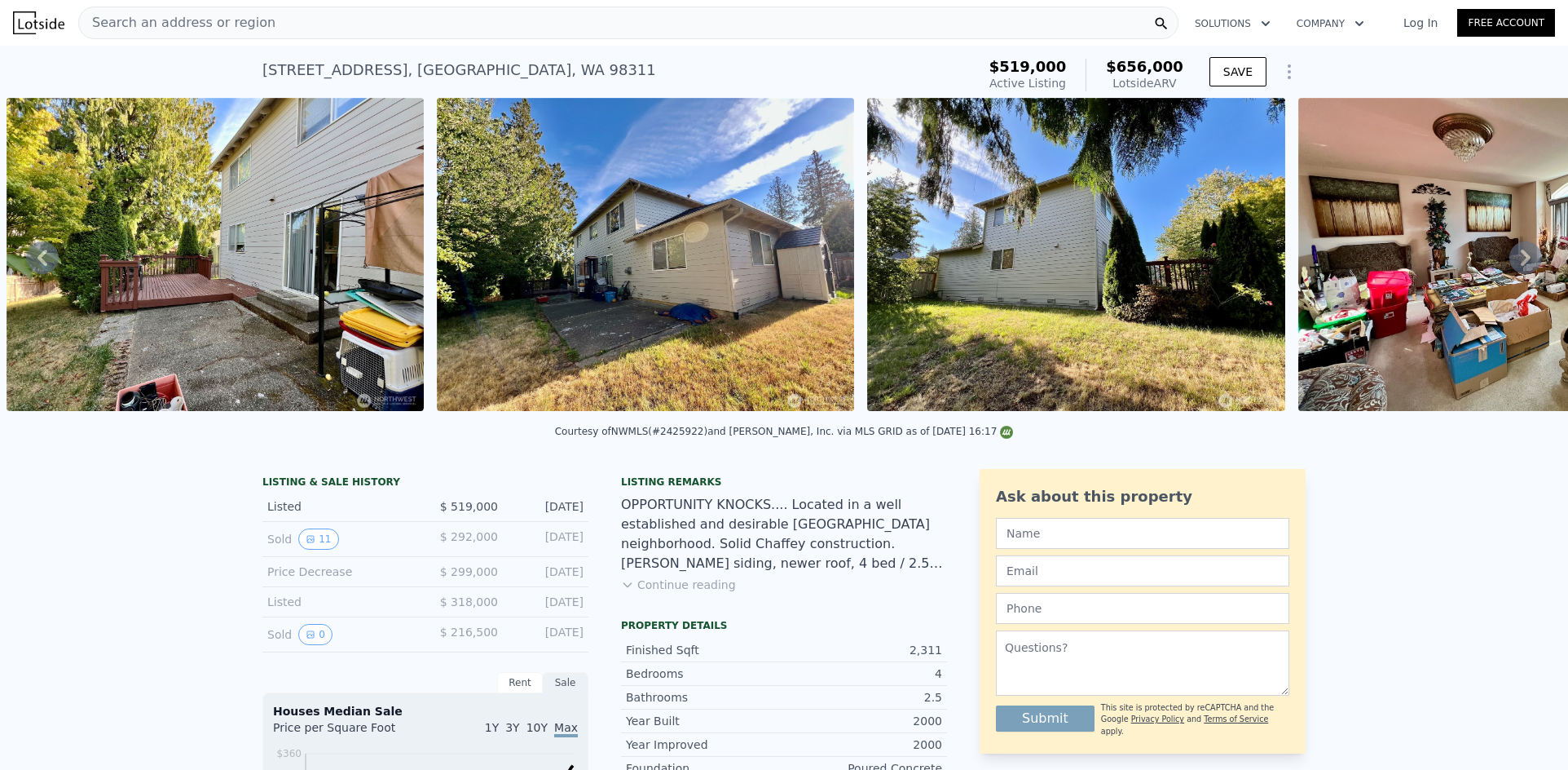
click at [1520, 265] on icon at bounding box center [1525, 257] width 10 height 16
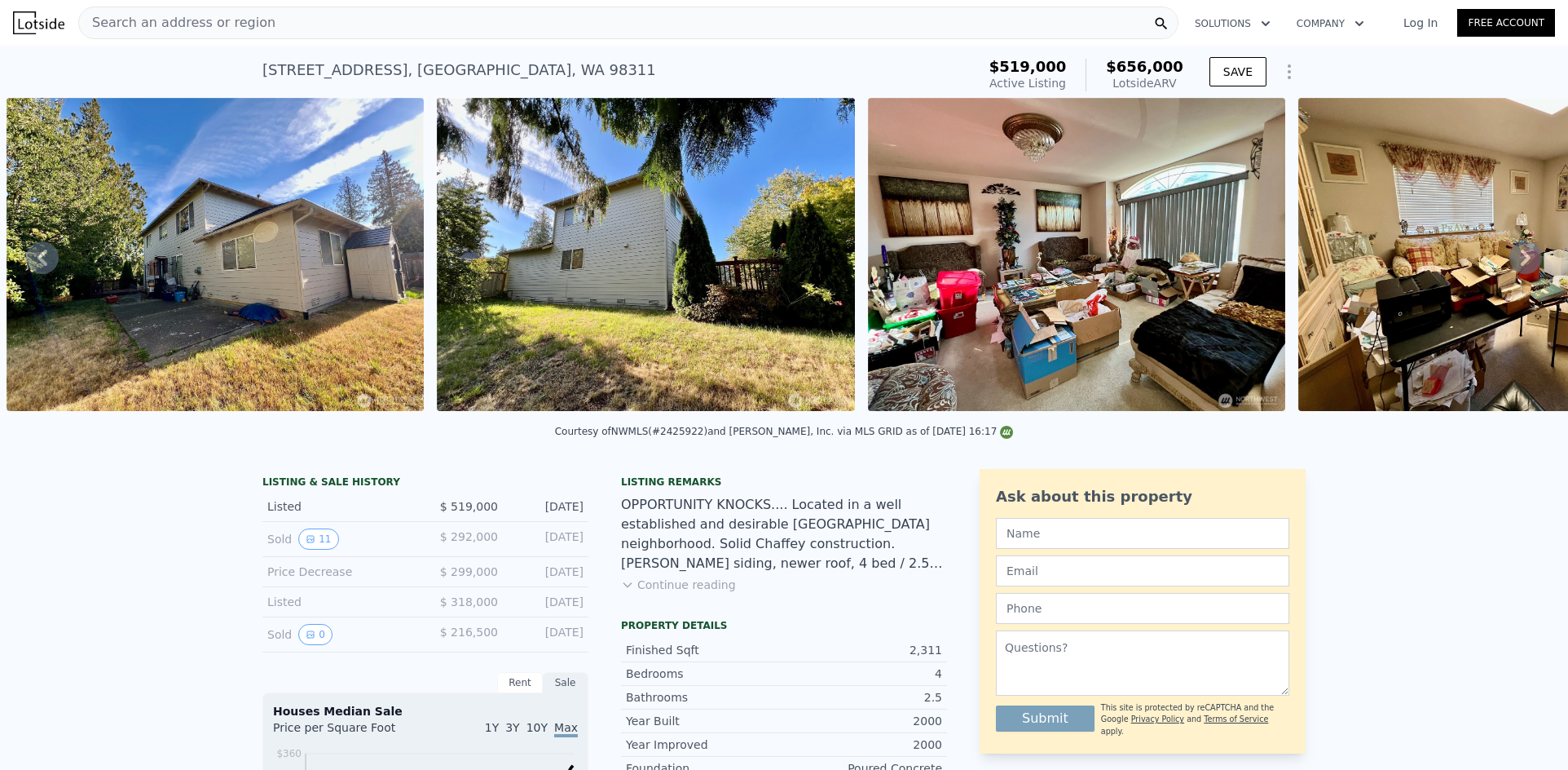
click at [1520, 265] on icon at bounding box center [1525, 257] width 10 height 16
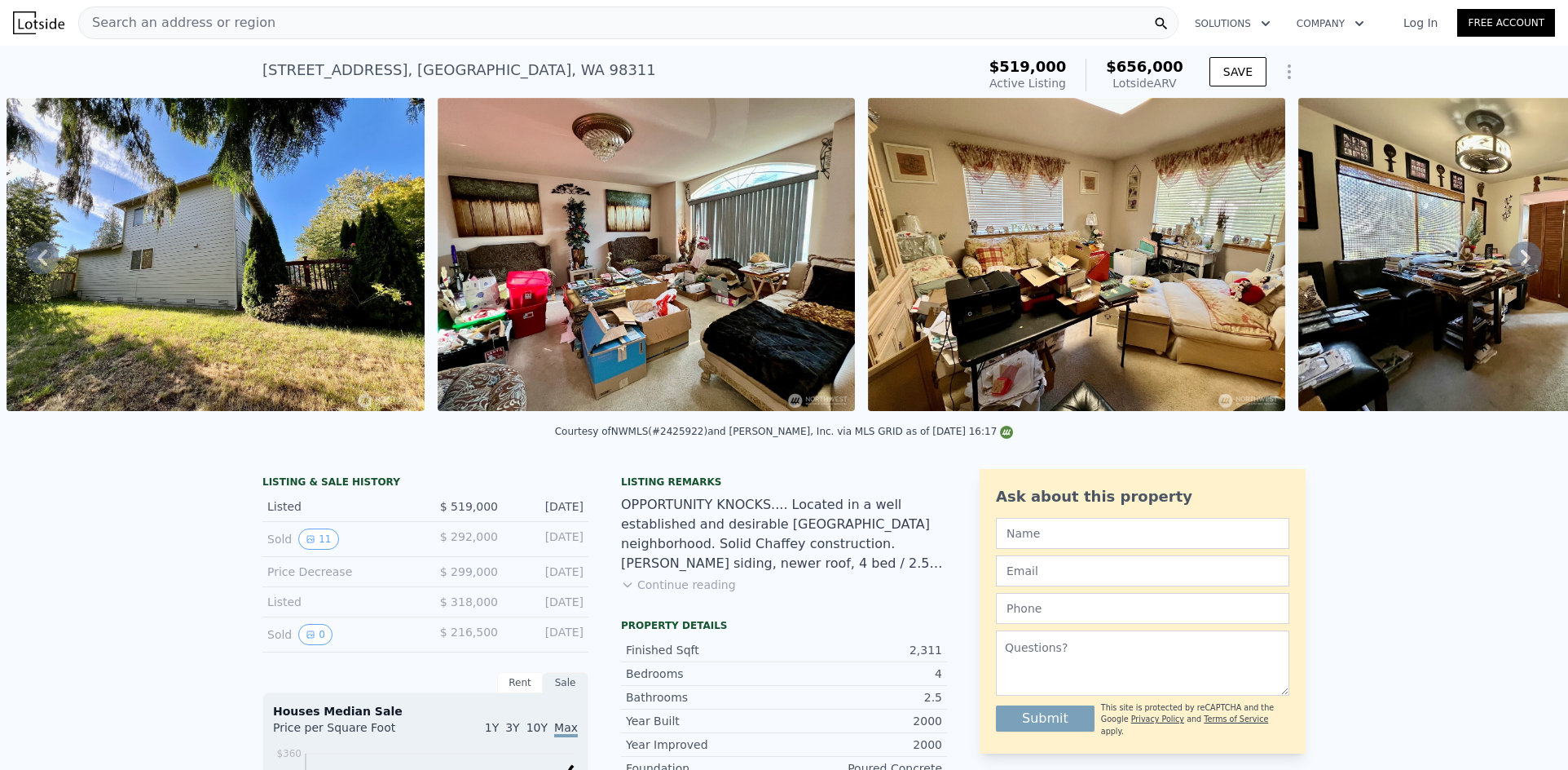
click at [1520, 265] on icon at bounding box center [1525, 257] width 10 height 16
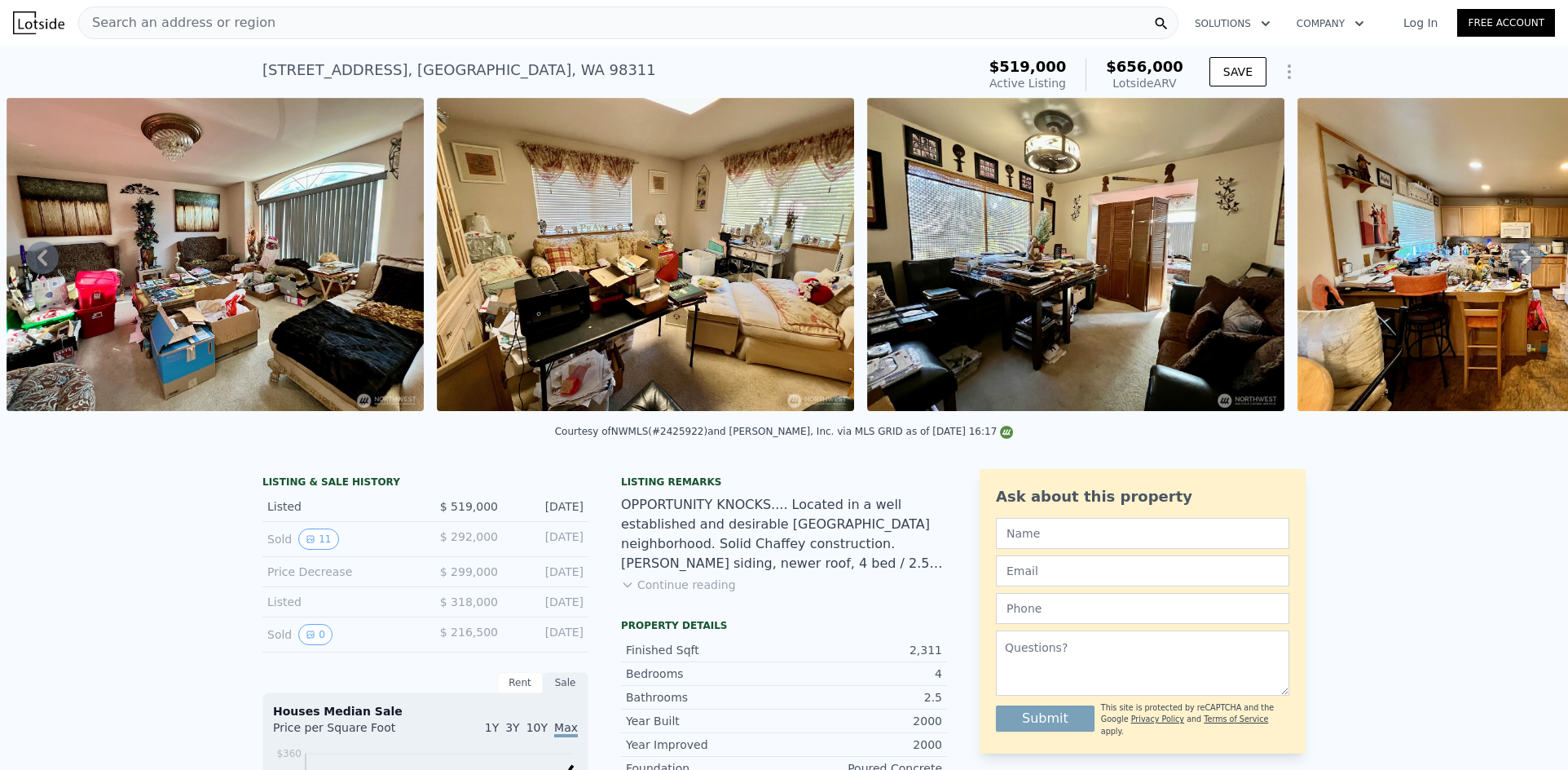
click at [1520, 265] on icon at bounding box center [1525, 257] width 10 height 16
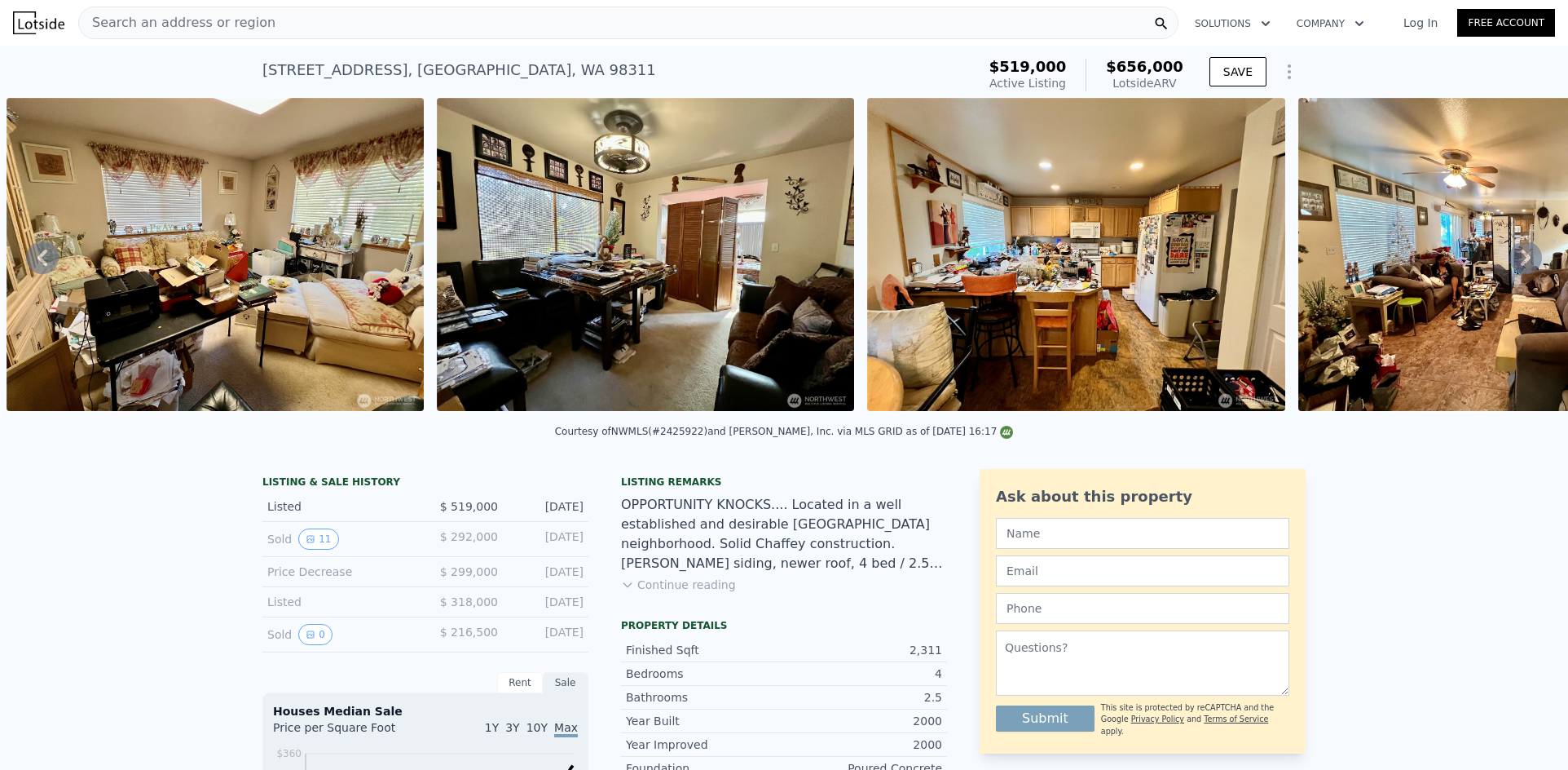
click at [1520, 265] on icon at bounding box center [1525, 257] width 10 height 16
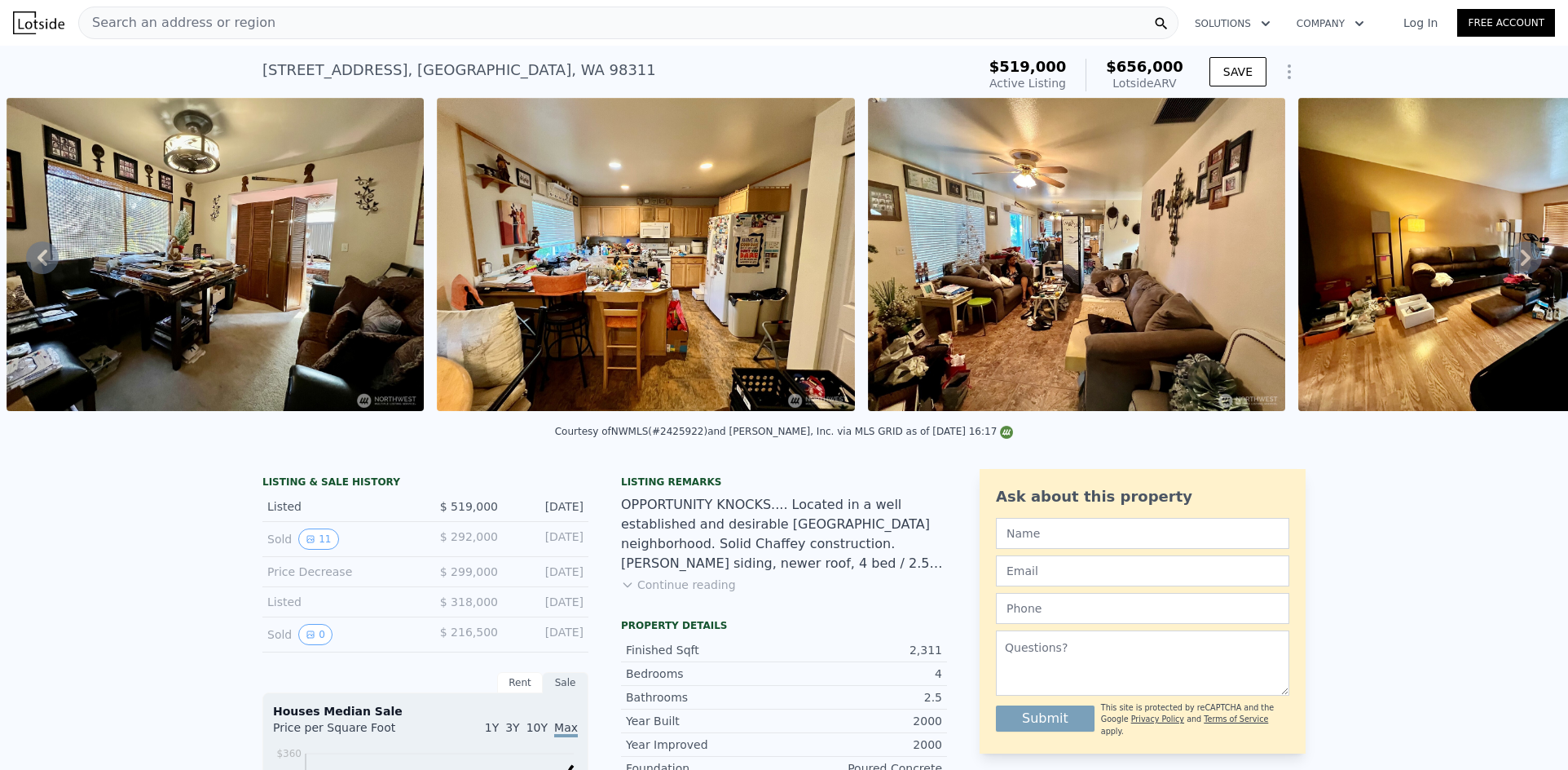
click at [1520, 265] on icon at bounding box center [1525, 257] width 10 height 16
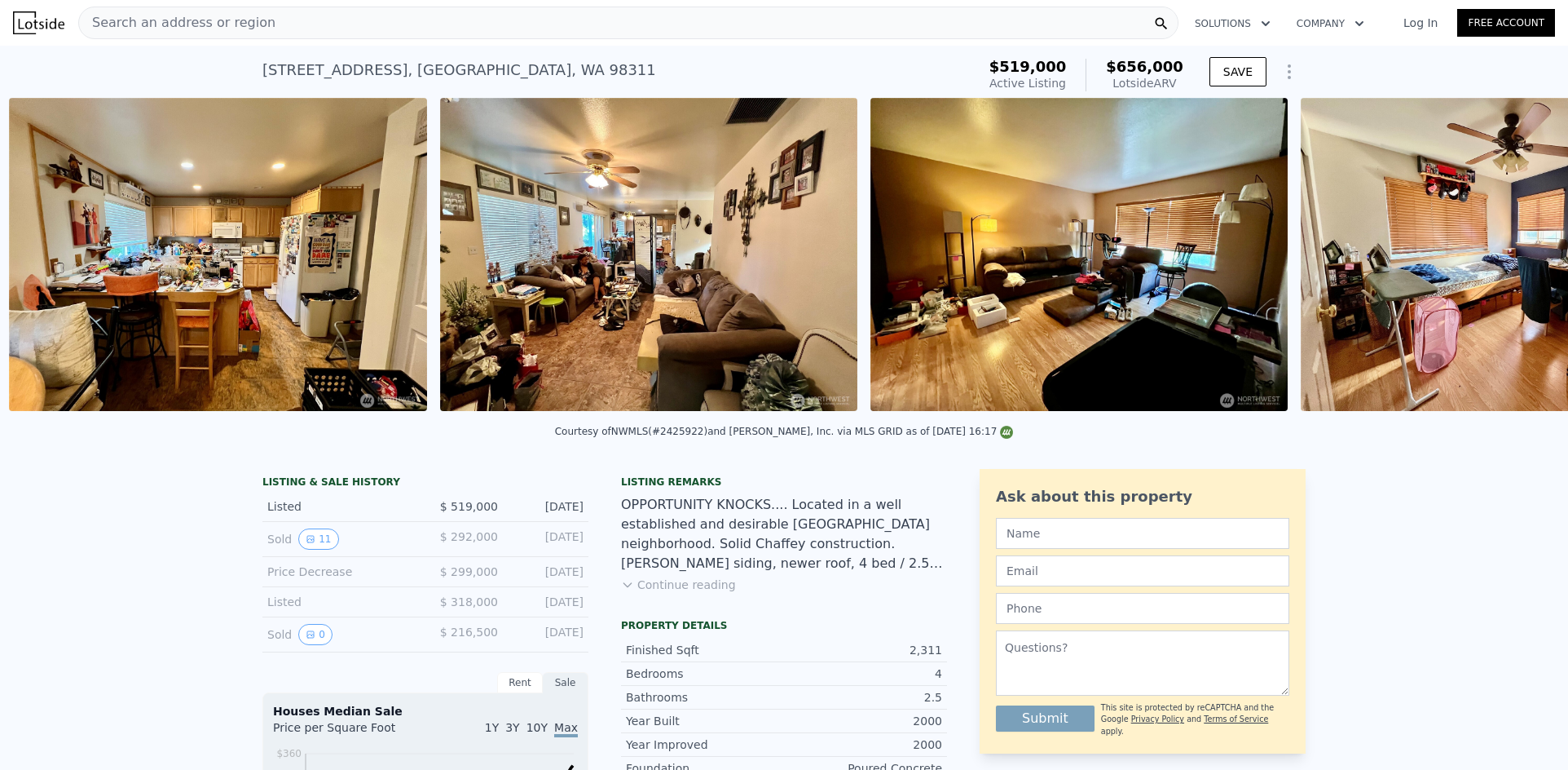
scroll to position [0, 4377]
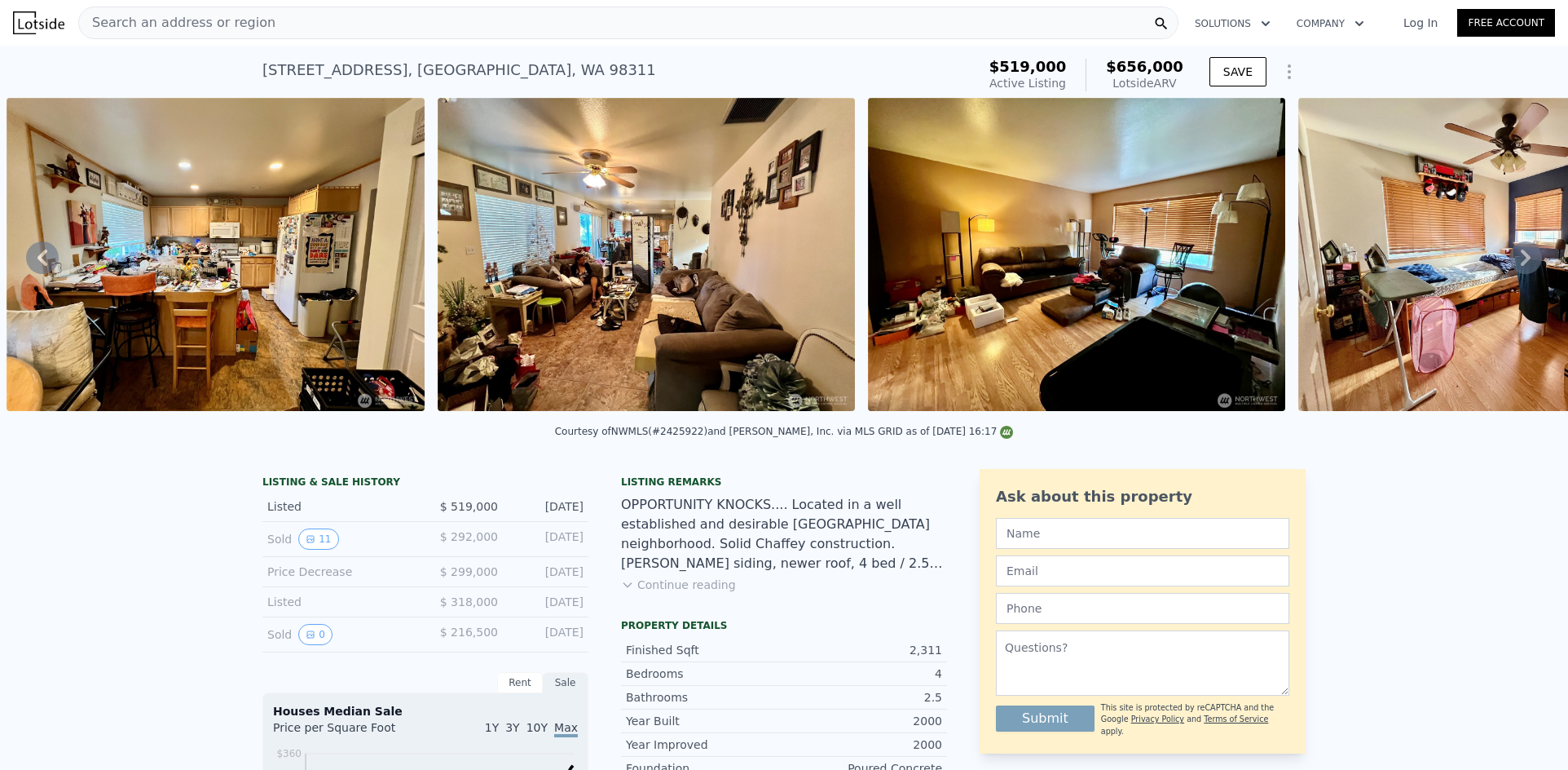
click at [1520, 265] on icon at bounding box center [1525, 257] width 10 height 16
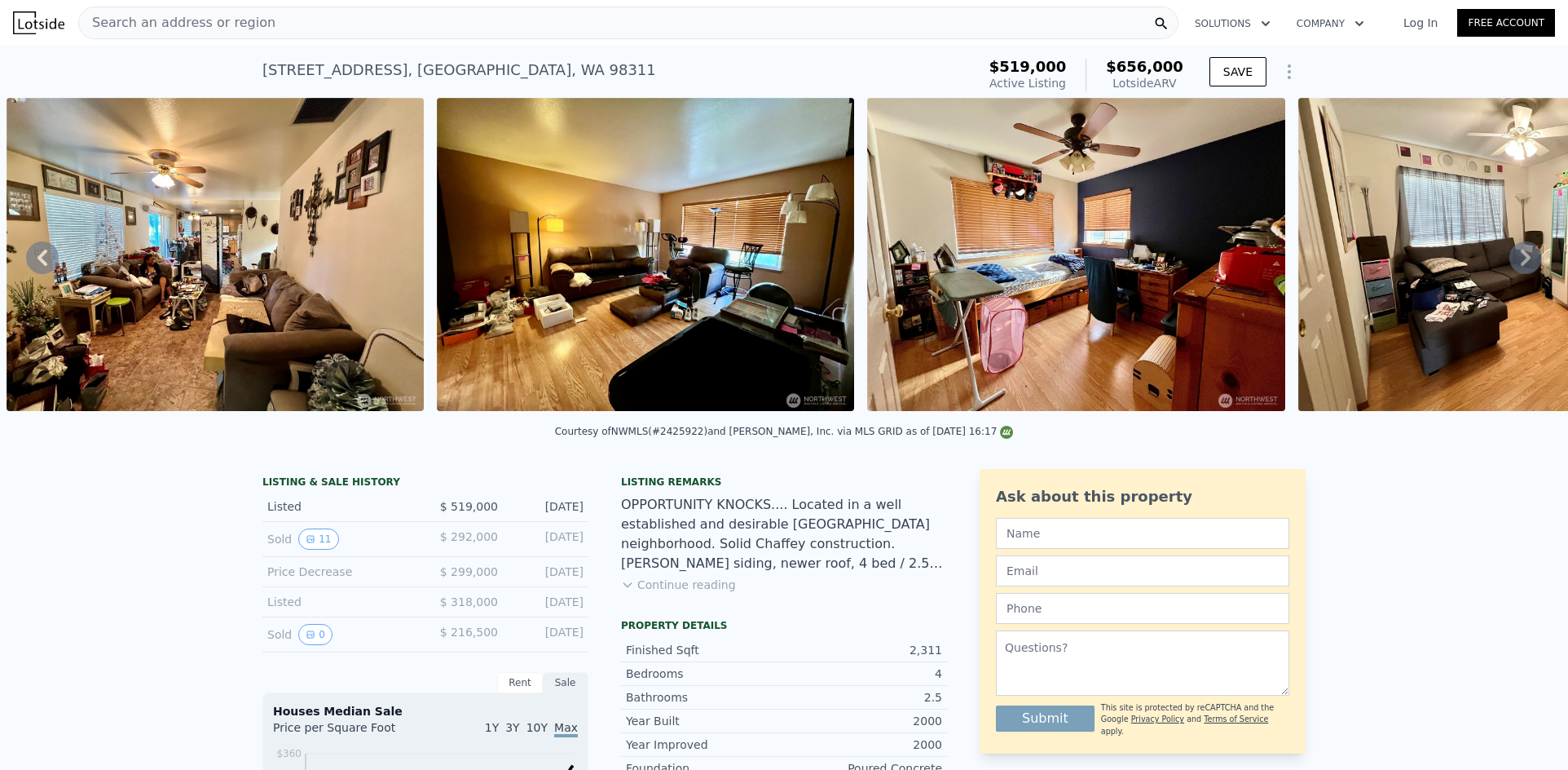
click at [1520, 265] on icon at bounding box center [1525, 257] width 10 height 16
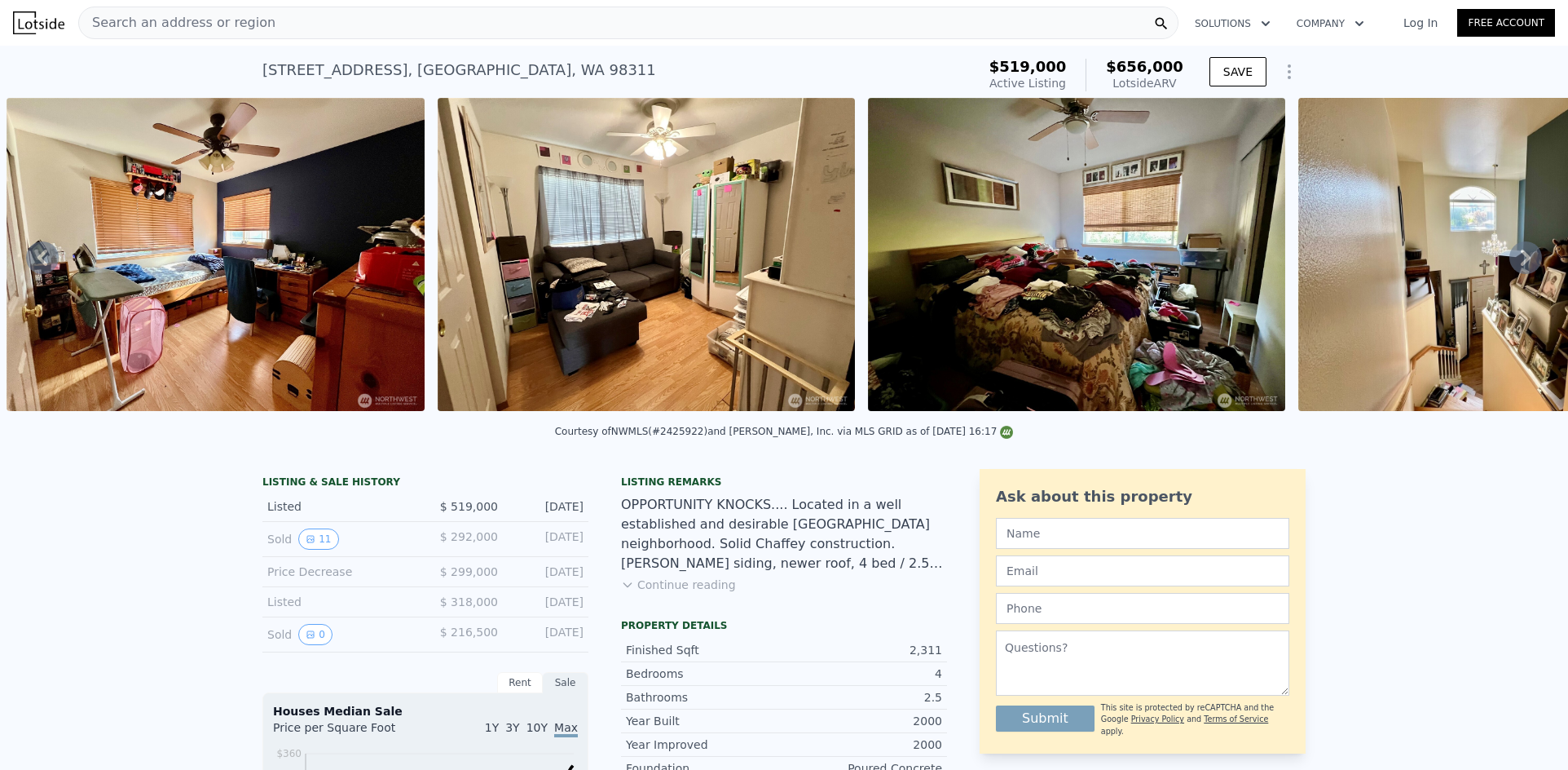
click at [1520, 265] on icon at bounding box center [1525, 257] width 10 height 16
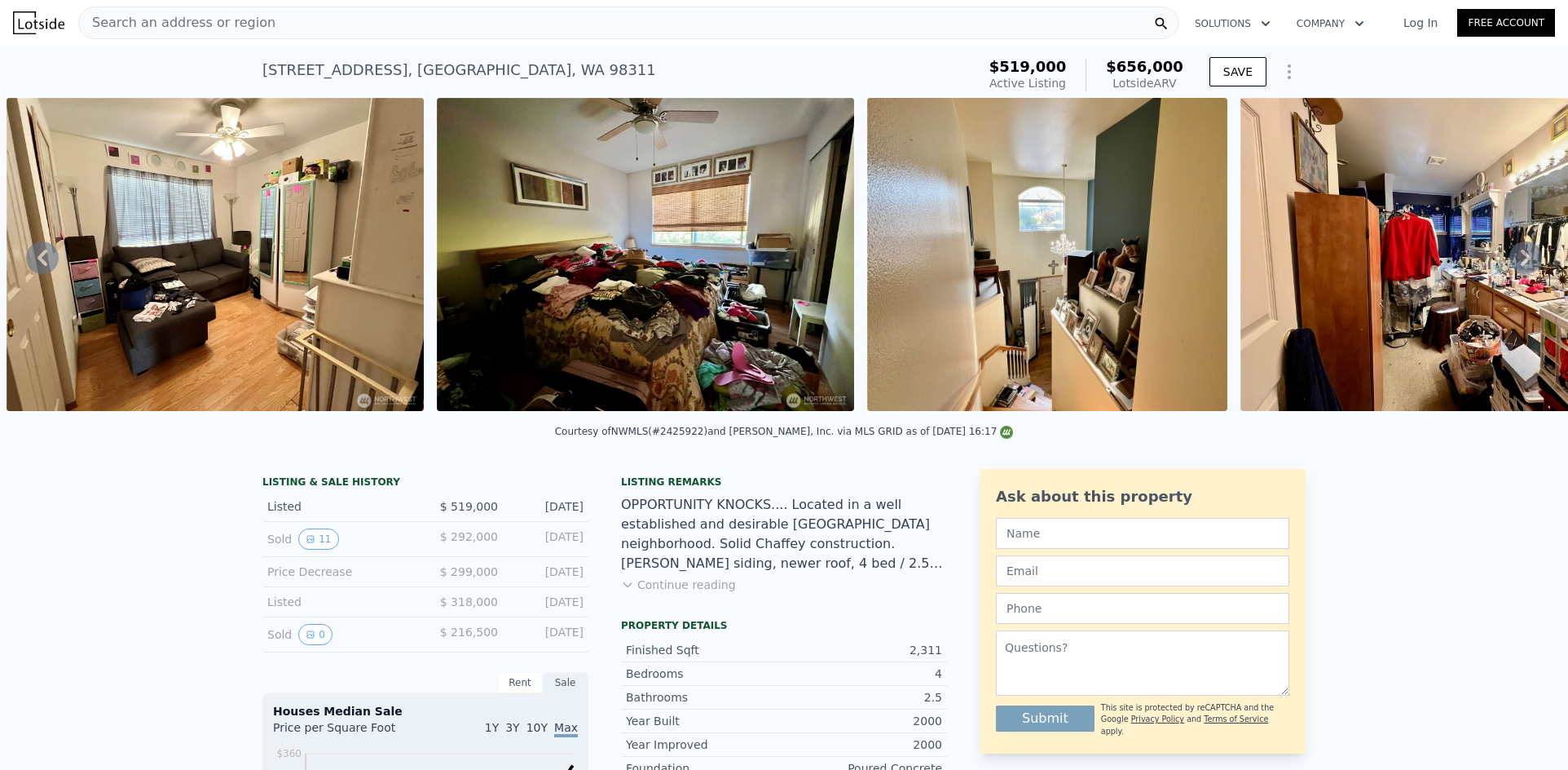
click at [1520, 265] on icon at bounding box center [1525, 257] width 10 height 16
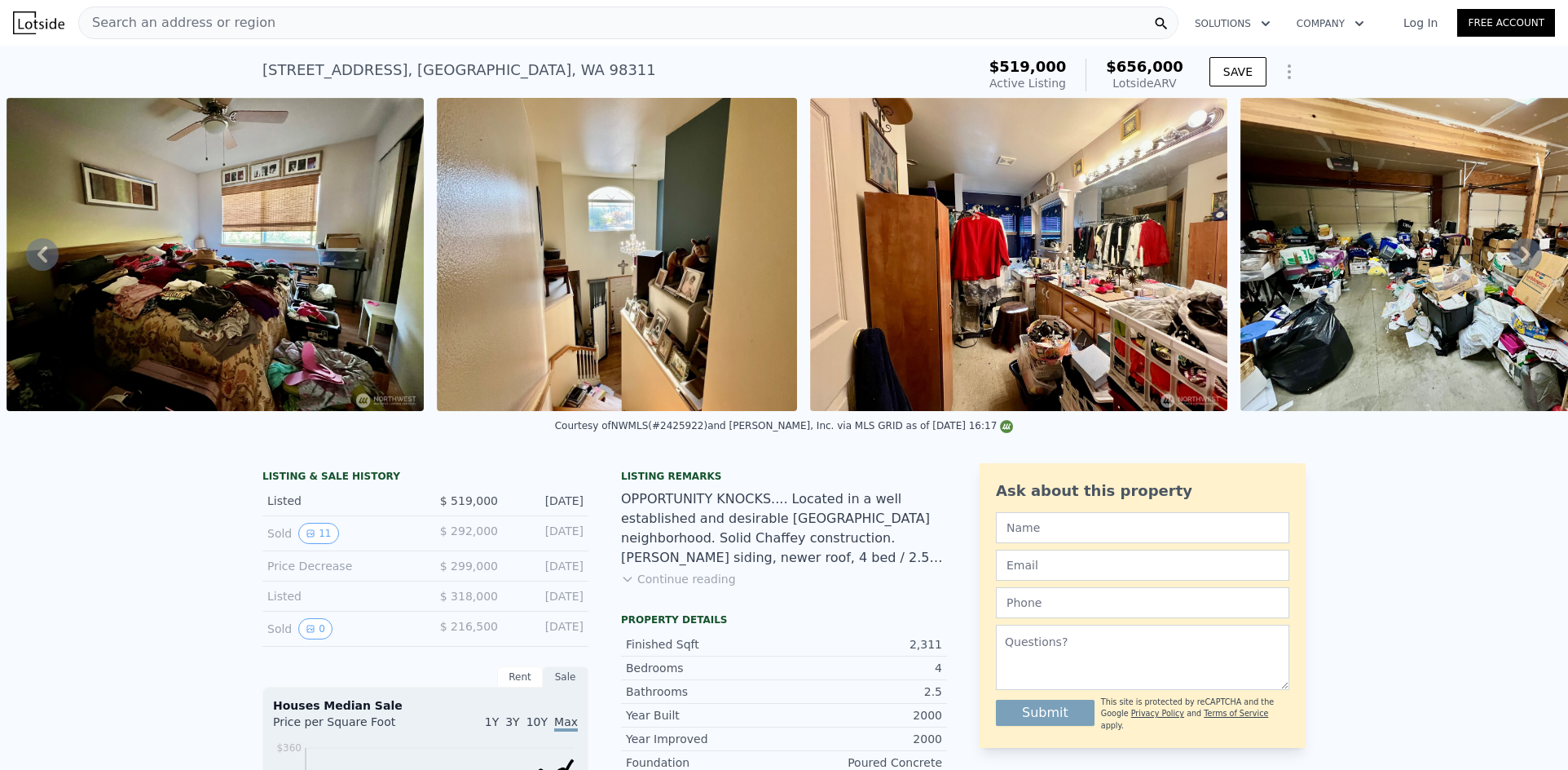
click at [1520, 263] on icon at bounding box center [1525, 254] width 10 height 16
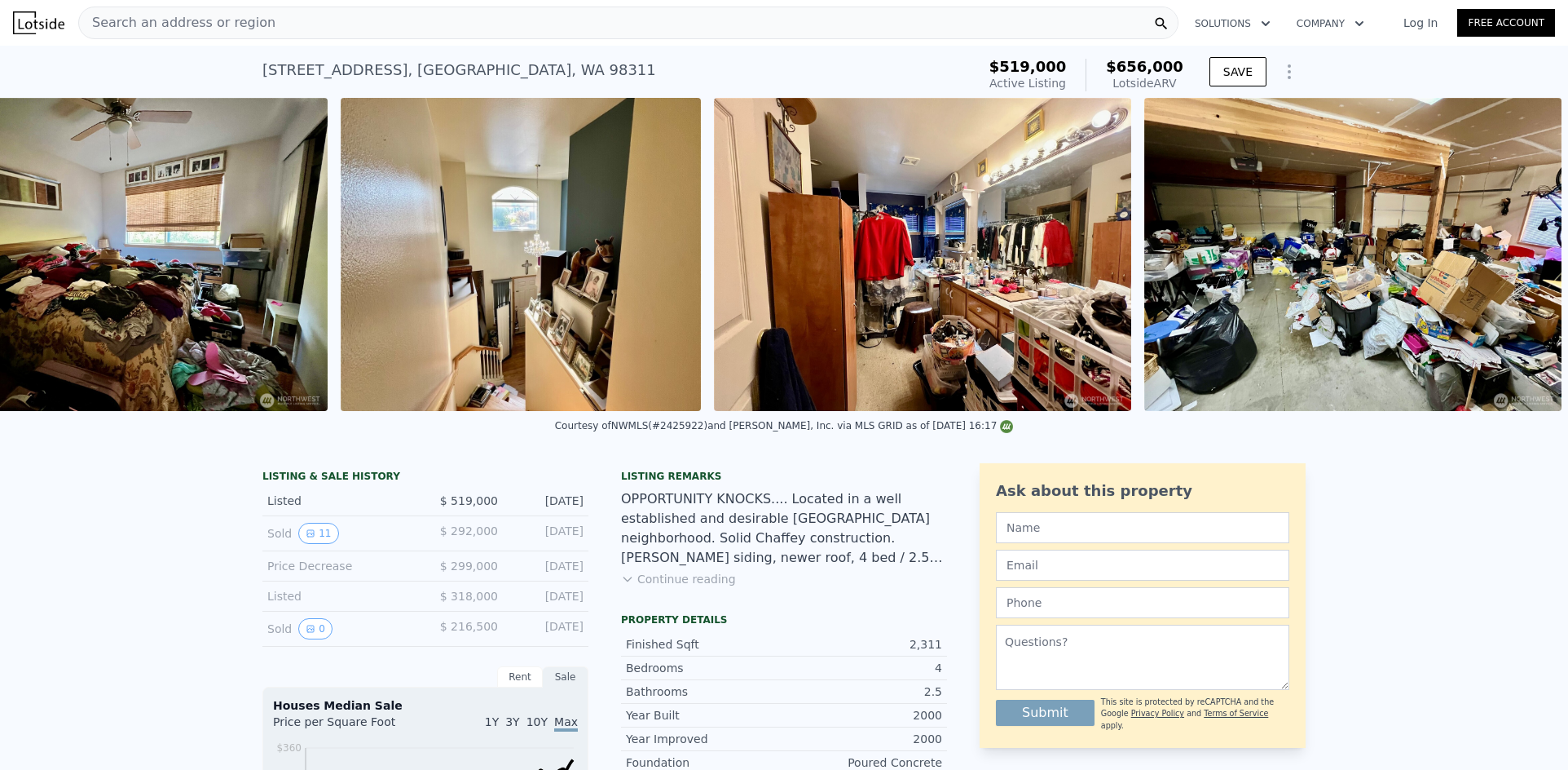
scroll to position [0, 6638]
click at [329, 26] on div "Search an address or region" at bounding box center [628, 23] width 1100 height 32
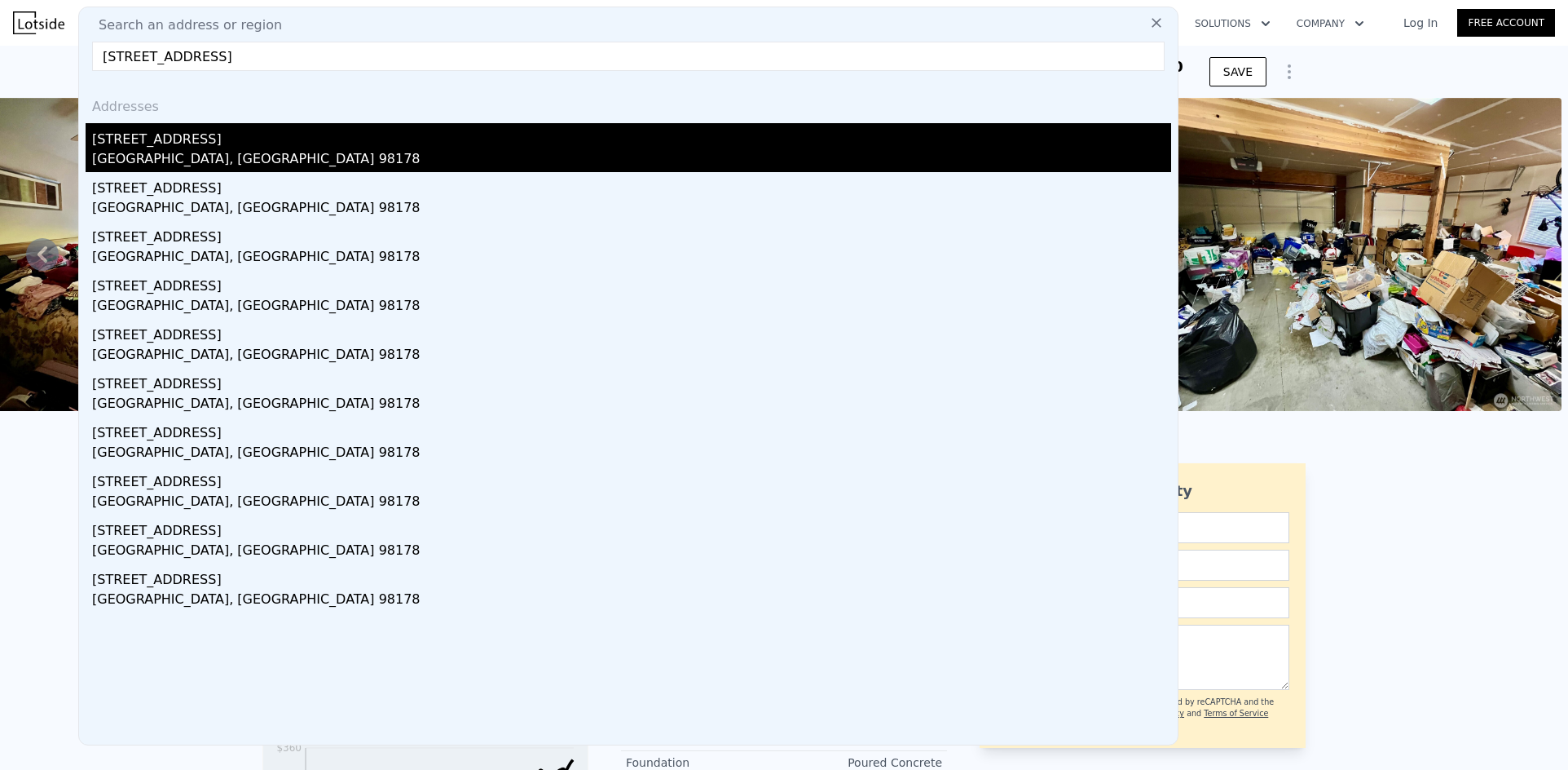
type input "[STREET_ADDRESS]"
click at [189, 140] on div "[STREET_ADDRESS]" at bounding box center [631, 136] width 1079 height 26
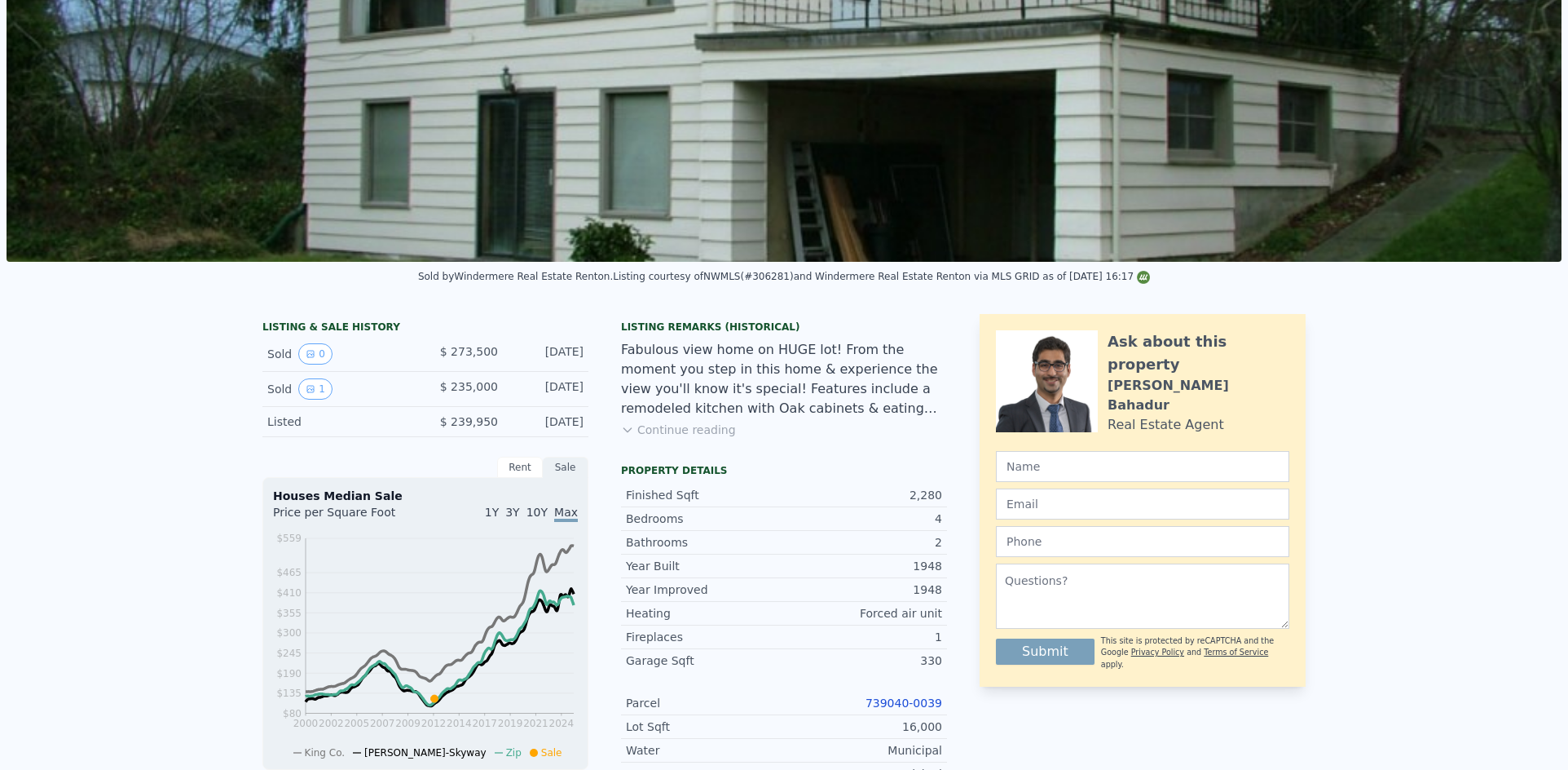
scroll to position [6, 0]
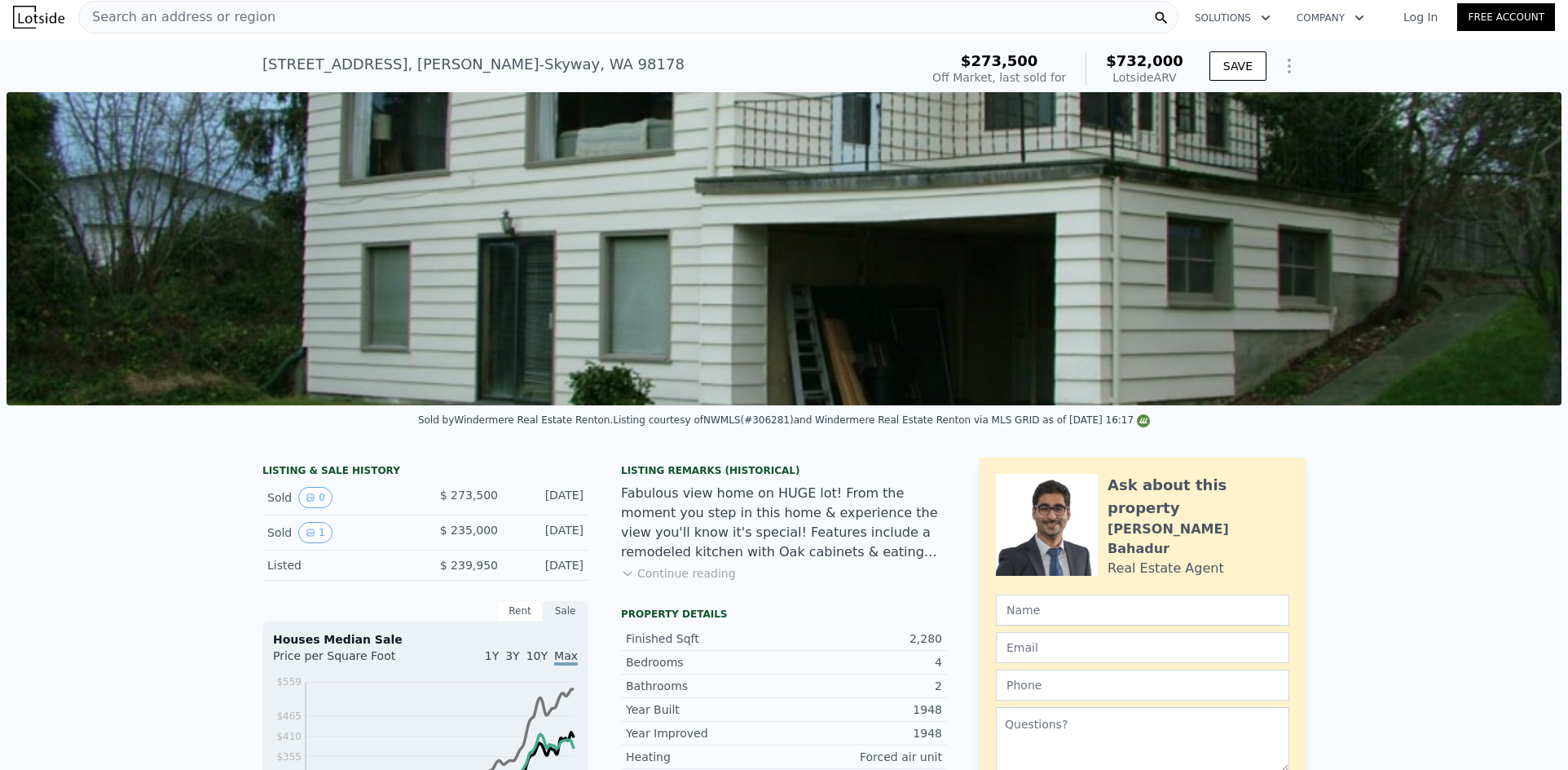
click at [412, 66] on div "[STREET_ADDRESS]" at bounding box center [474, 64] width 422 height 23
copy div "[STREET_ADDRESS] Sold [DATE] for $273,500 (~ARV $732k )"
click at [386, 58] on div "[STREET_ADDRESS]" at bounding box center [474, 64] width 422 height 23
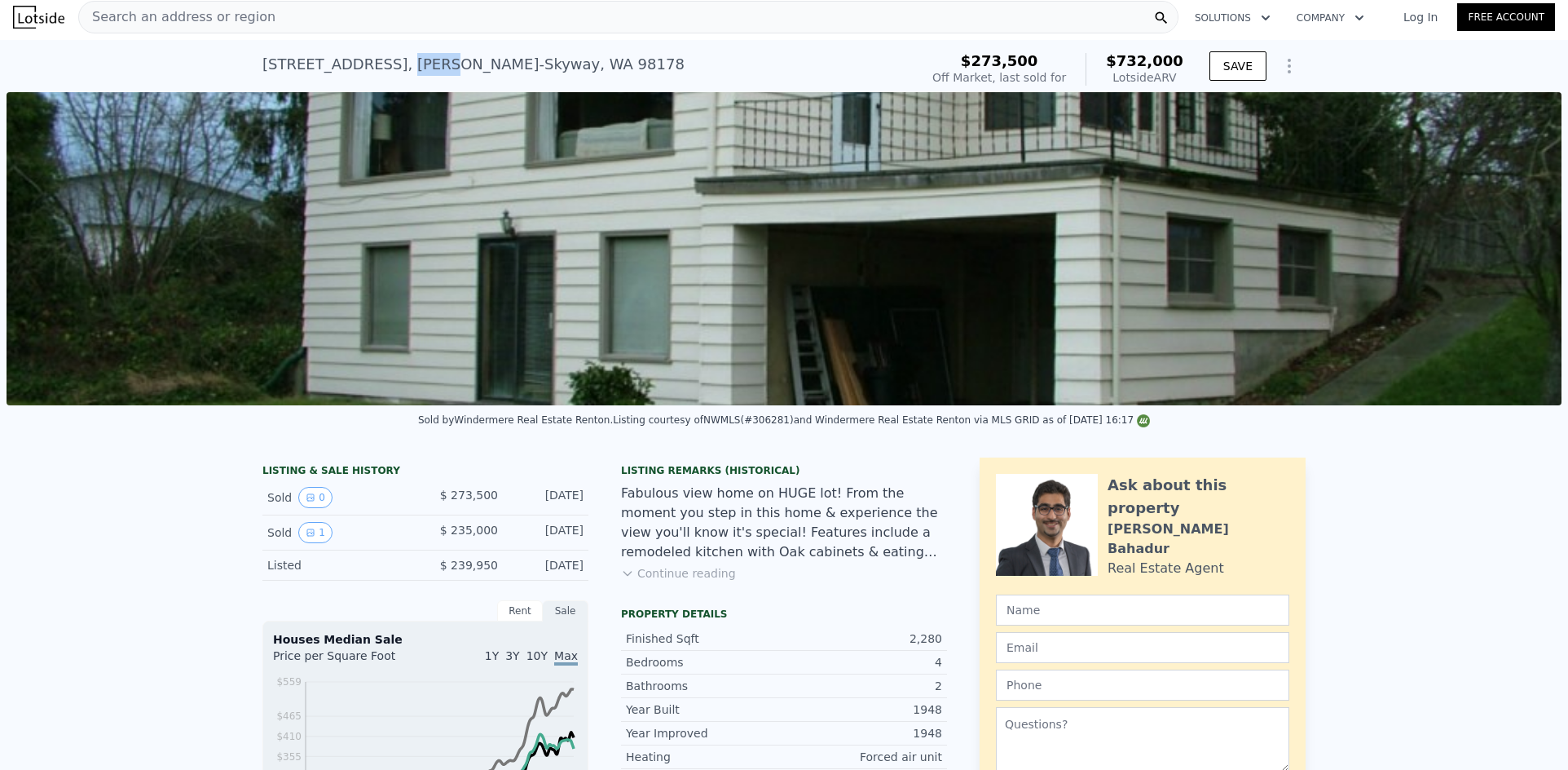
click at [386, 58] on div "[STREET_ADDRESS]" at bounding box center [474, 64] width 422 height 23
